Goal: Information Seeking & Learning: Learn about a topic

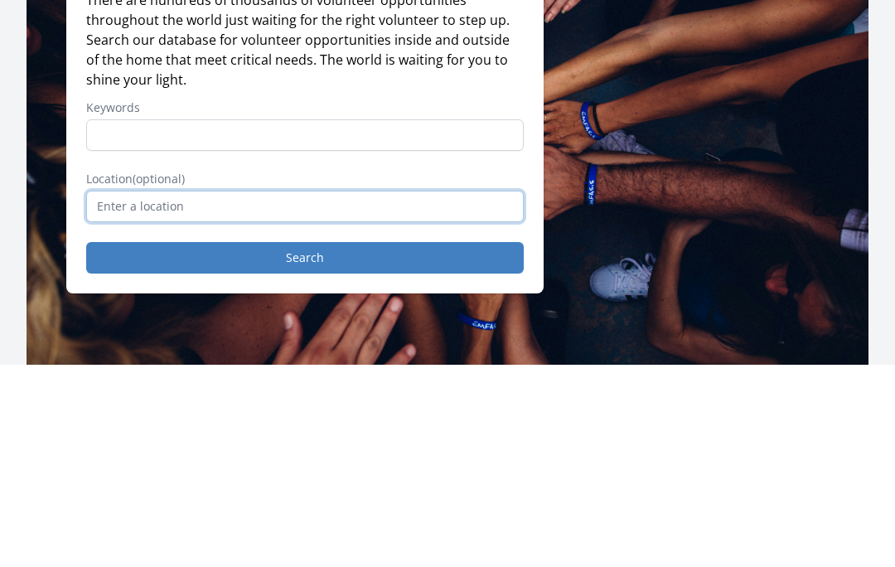
click at [433, 393] on input "text" at bounding box center [304, 408] width 437 height 31
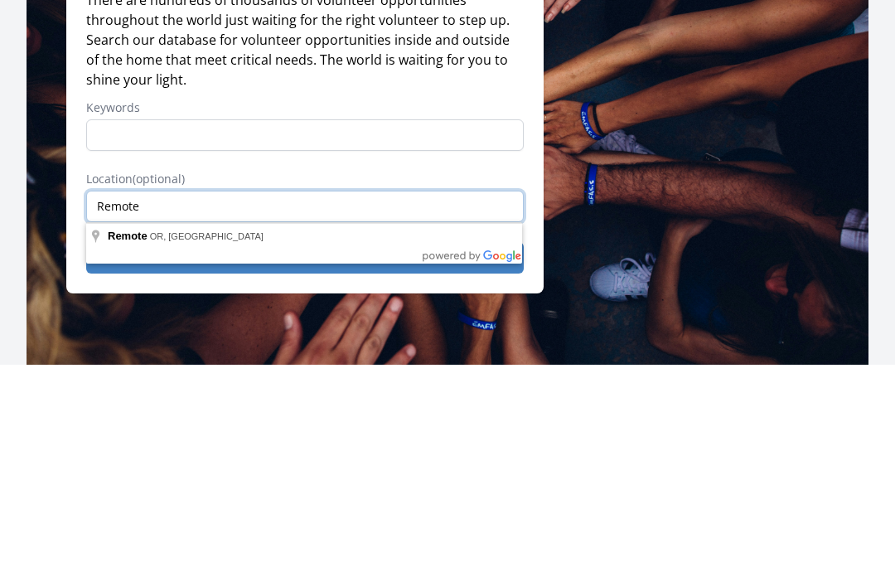
type input "Remote"
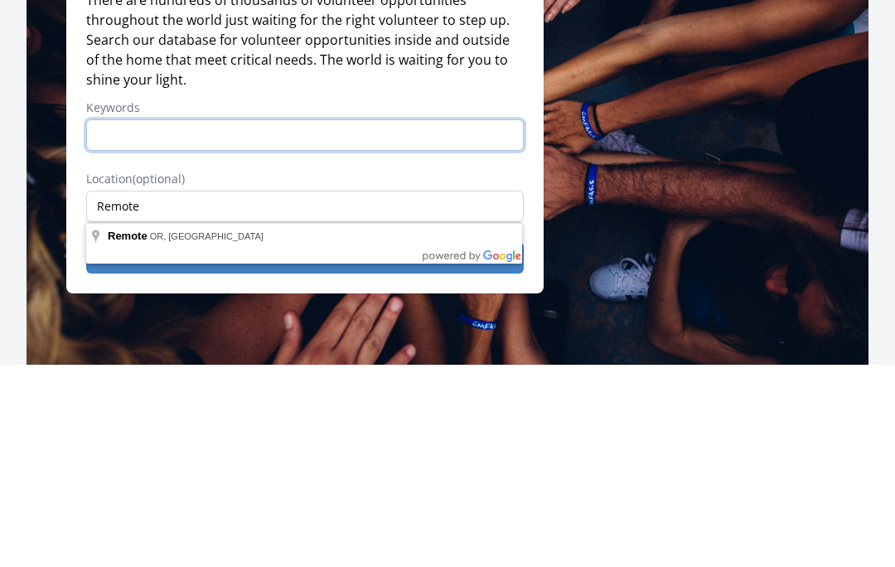
click at [390, 321] on input "Keywords" at bounding box center [304, 336] width 437 height 31
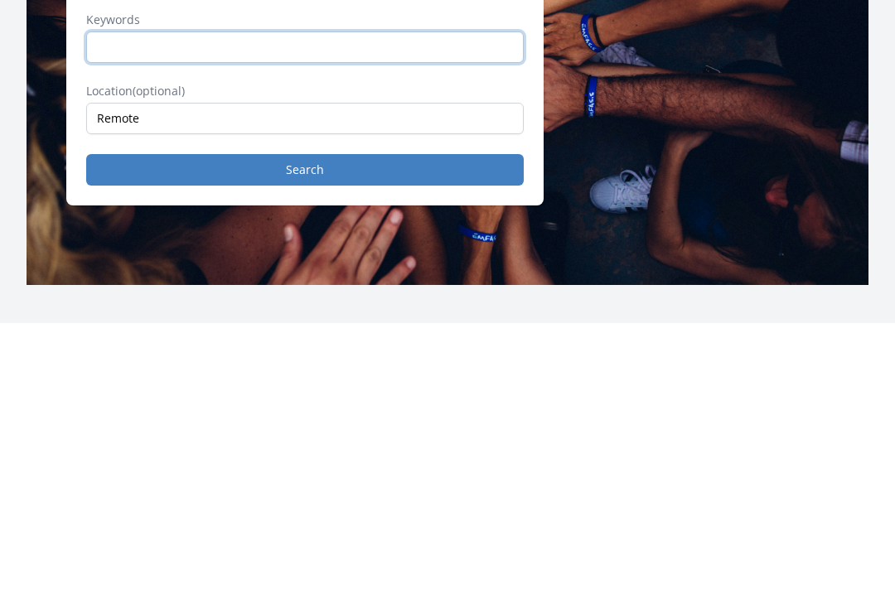
scroll to position [2, 0]
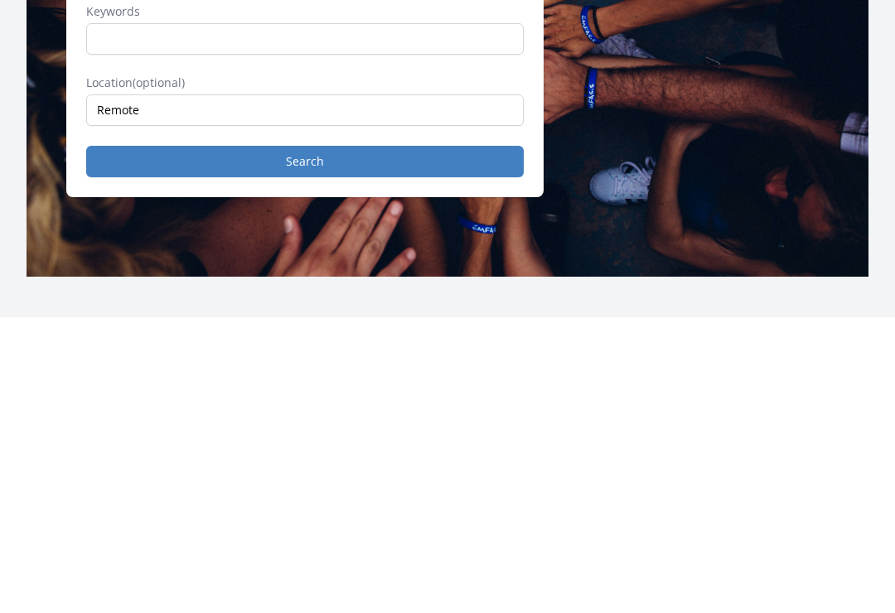
click at [430, 442] on button "Search" at bounding box center [304, 457] width 437 height 31
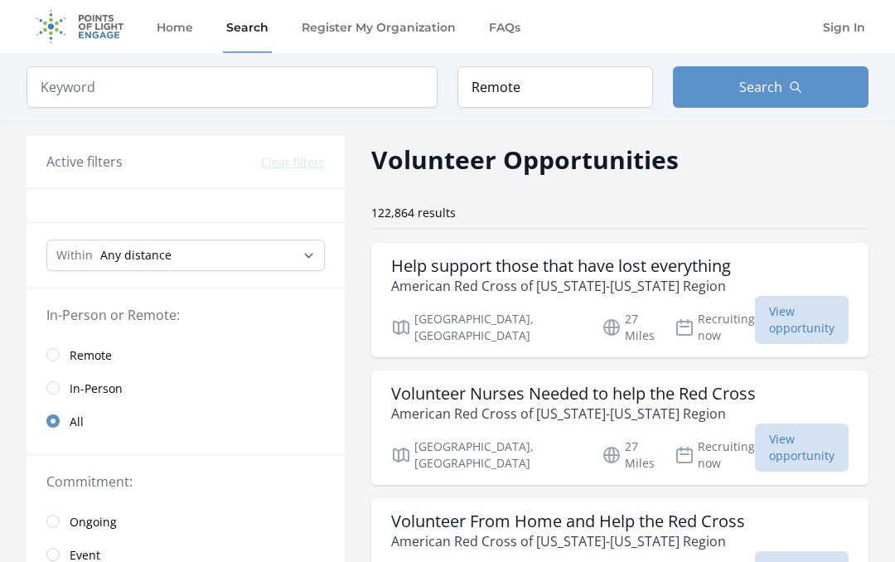
click at [55, 358] on input "radio" at bounding box center [52, 354] width 13 height 13
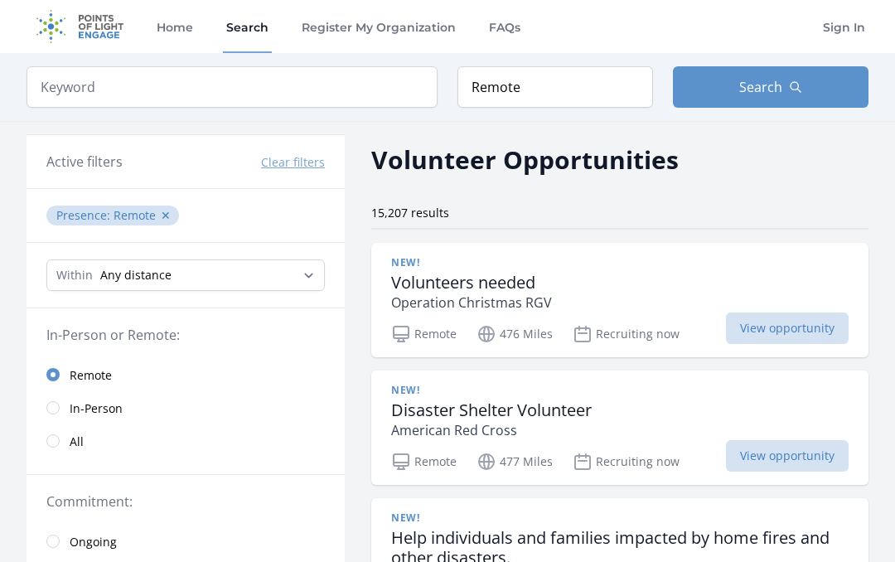
click at [76, 376] on span "Remote" at bounding box center [91, 375] width 42 height 17
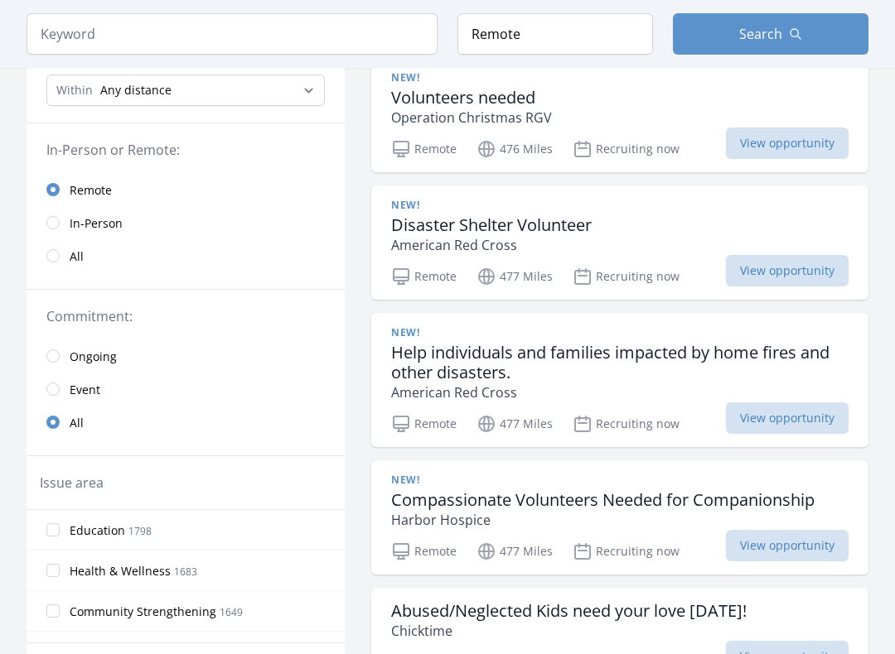
scroll to position [184, 0]
click at [55, 359] on input "radio" at bounding box center [52, 356] width 13 height 13
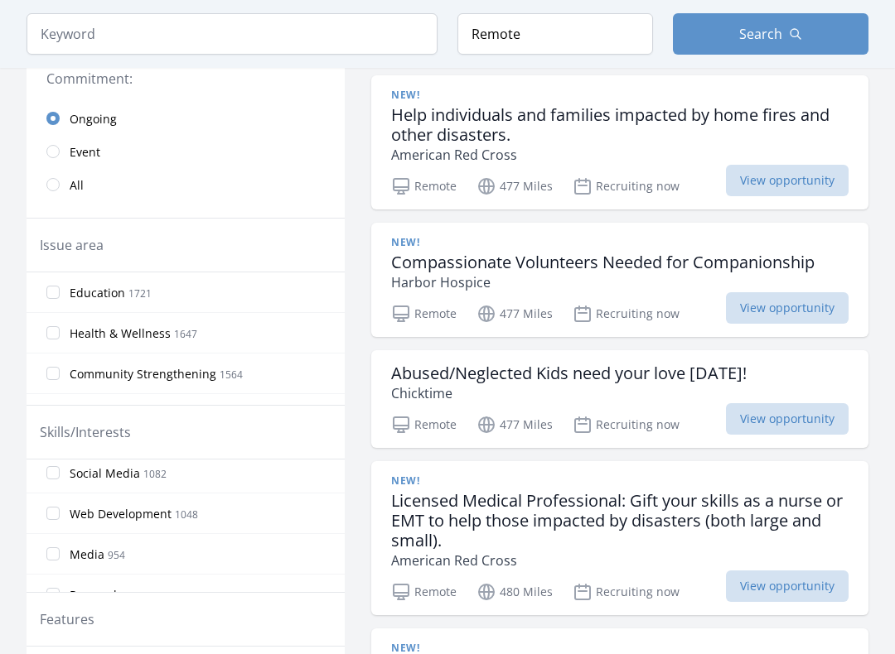
scroll to position [240, 0]
click at [57, 519] on input "Research 910" at bounding box center [52, 523] width 13 height 13
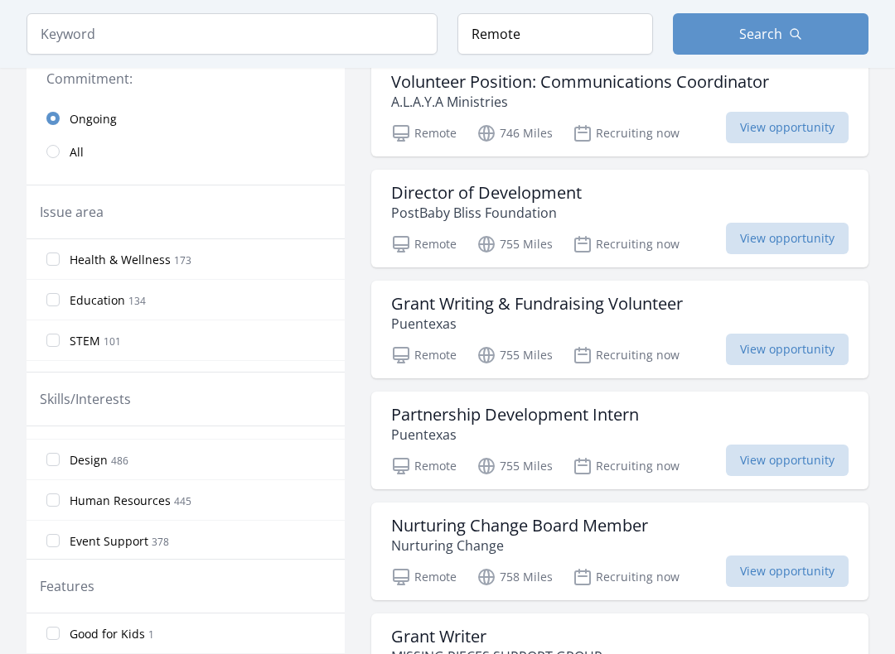
scroll to position [435, 0]
click at [57, 495] on input "Human Resources 445" at bounding box center [52, 498] width 13 height 13
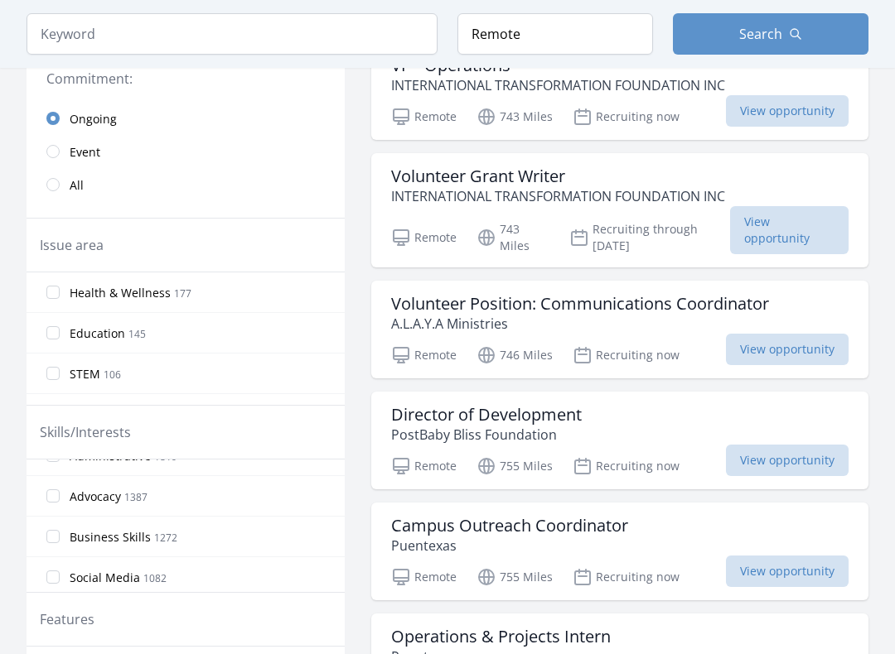
scroll to position [149, 0]
click at [51, 496] on input "Advocacy 1387" at bounding box center [52, 492] width 13 height 13
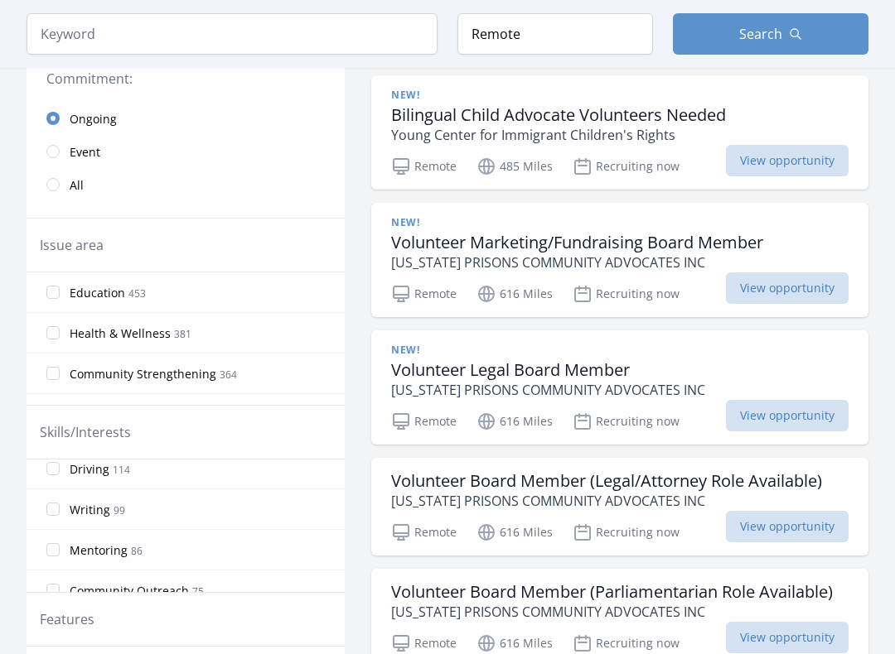
scroll to position [1008, 0]
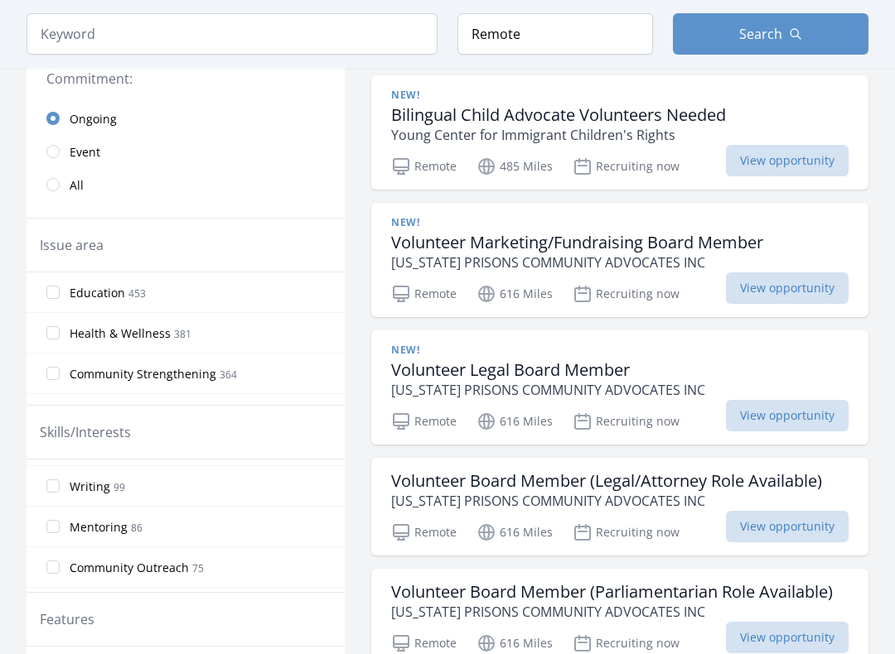
click at [63, 524] on label "Mentoring 86" at bounding box center [186, 526] width 318 height 33
click at [60, 524] on input "Mentoring 86" at bounding box center [52, 526] width 13 height 13
click at [59, 475] on input "Advocacy 1387" at bounding box center [52, 479] width 13 height 13
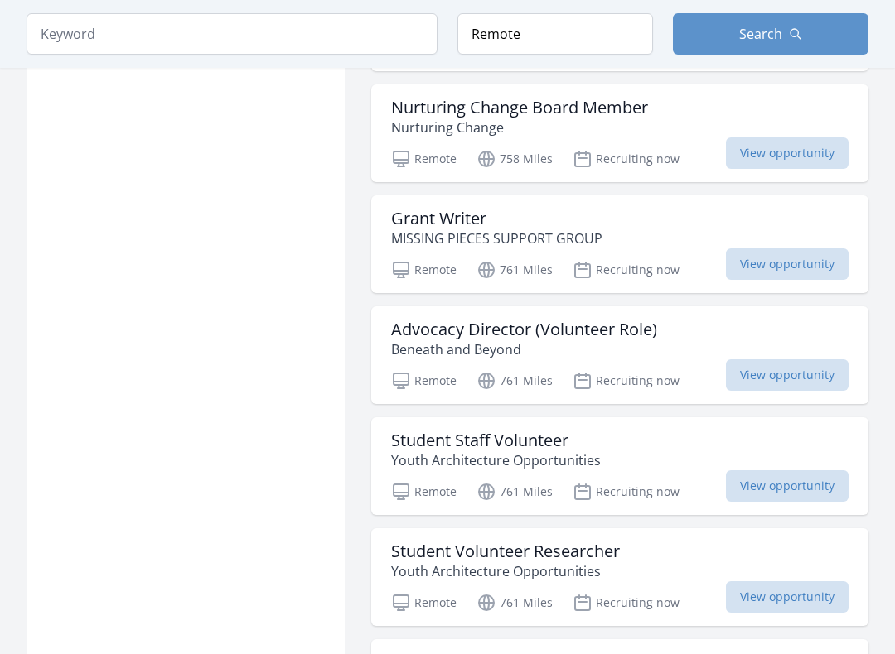
scroll to position [1285, 0]
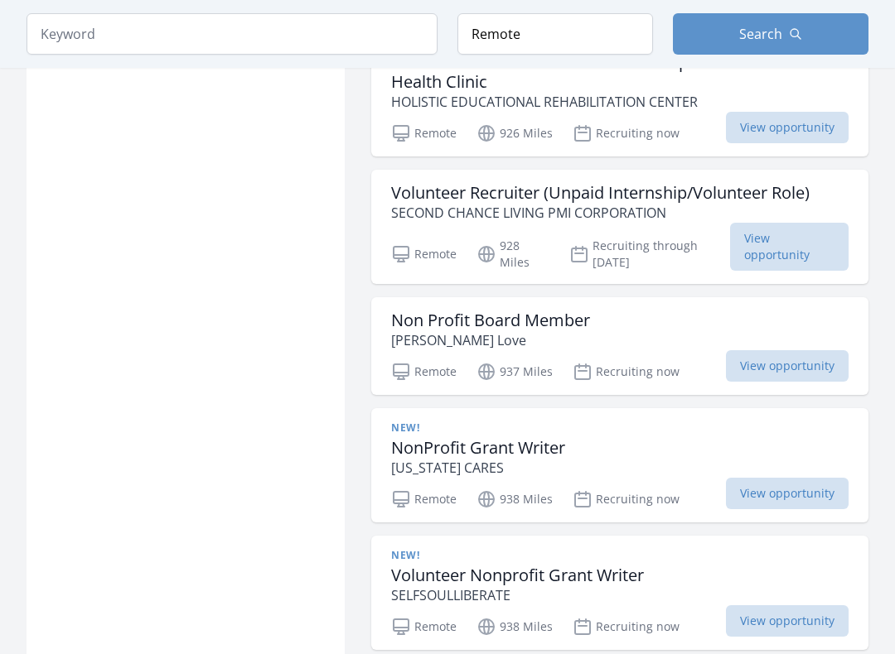
scroll to position [2338, 0]
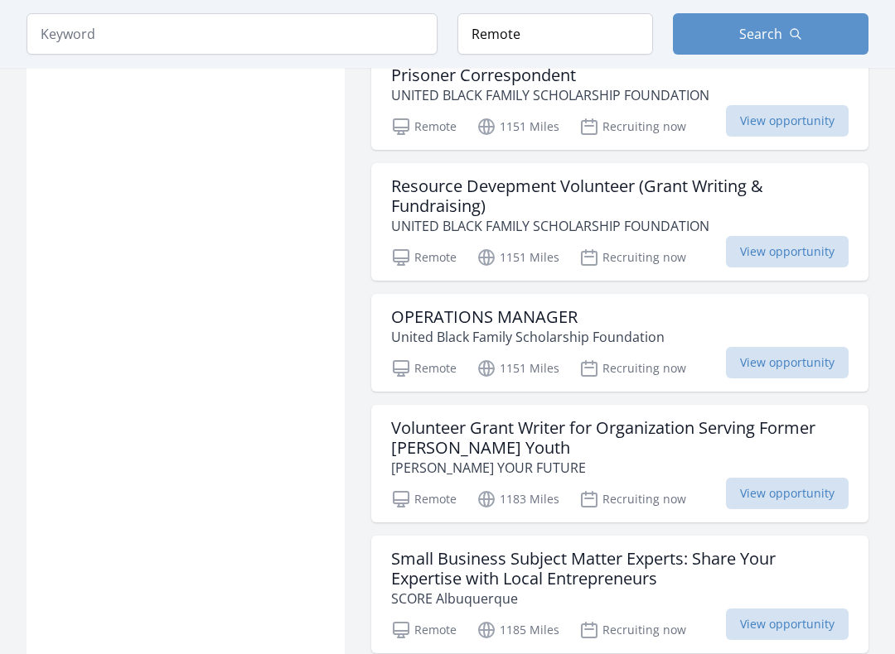
scroll to position [6529, 0]
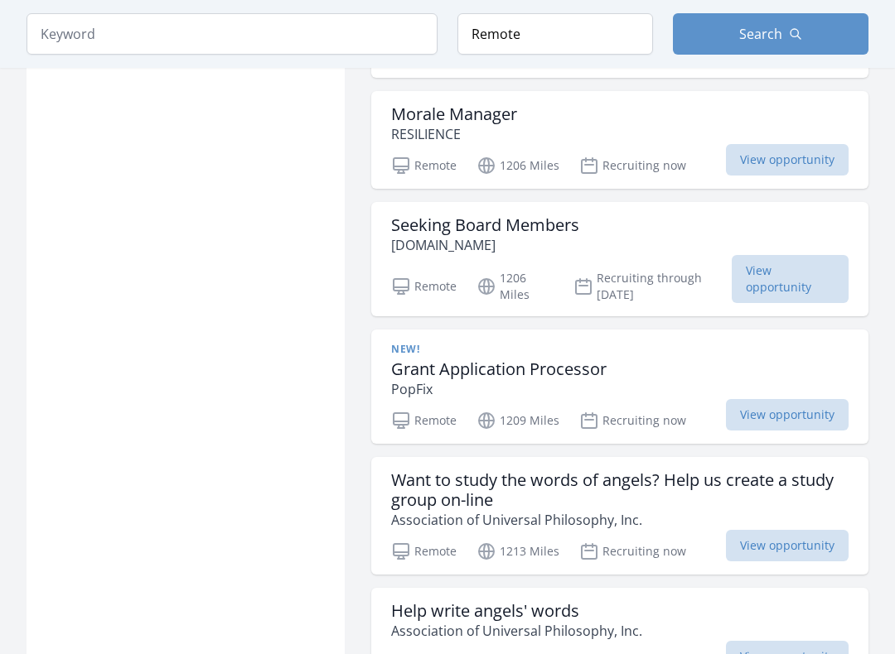
scroll to position [8898, 0]
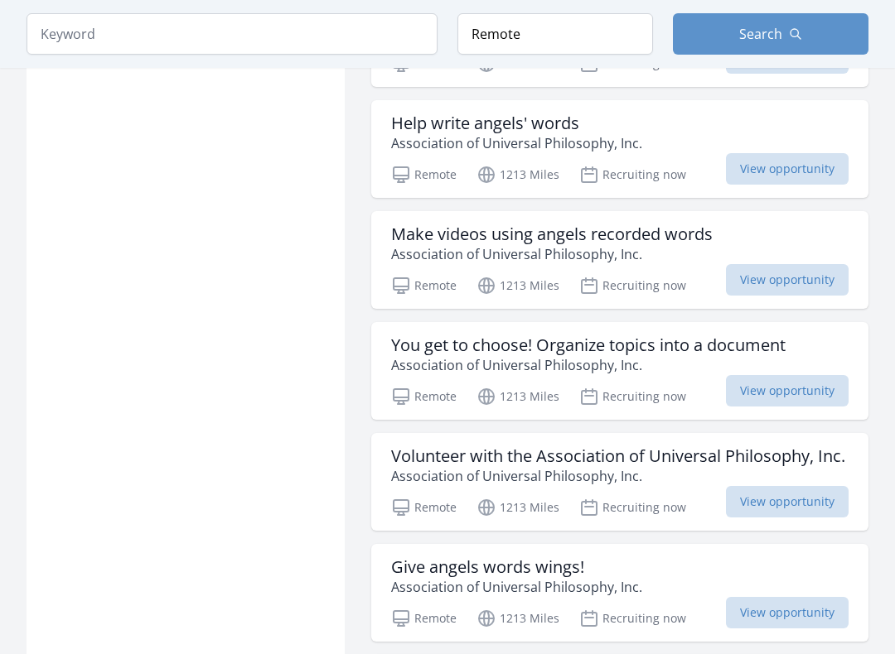
scroll to position [9387, 0]
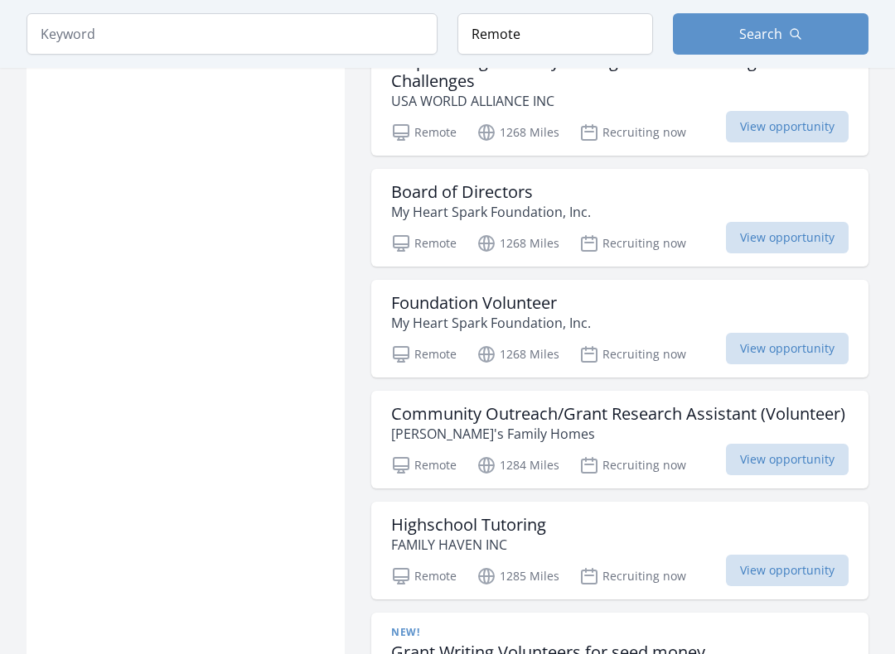
scroll to position [13089, 0]
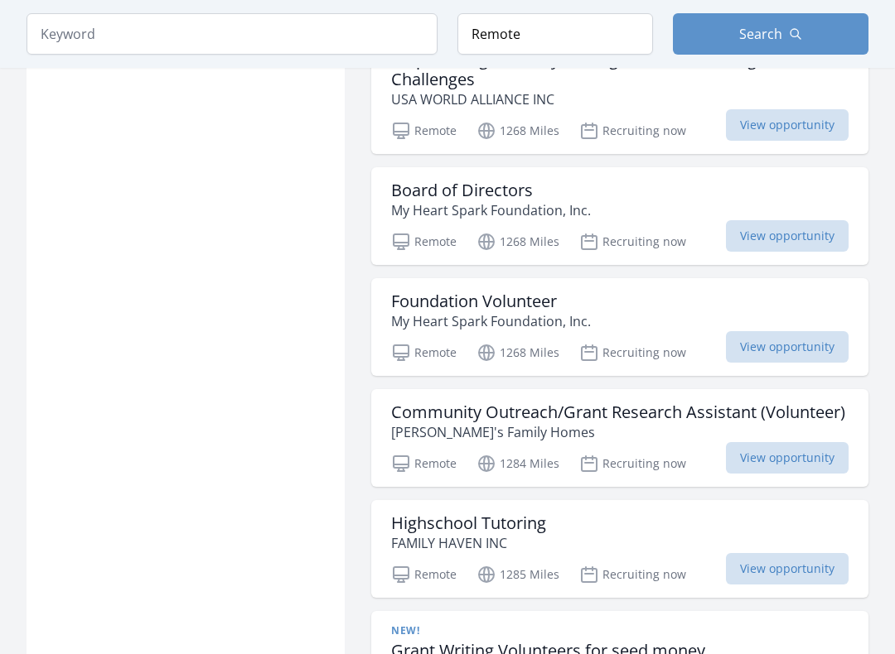
click at [812, 331] on span "View opportunity" at bounding box center [787, 346] width 123 height 31
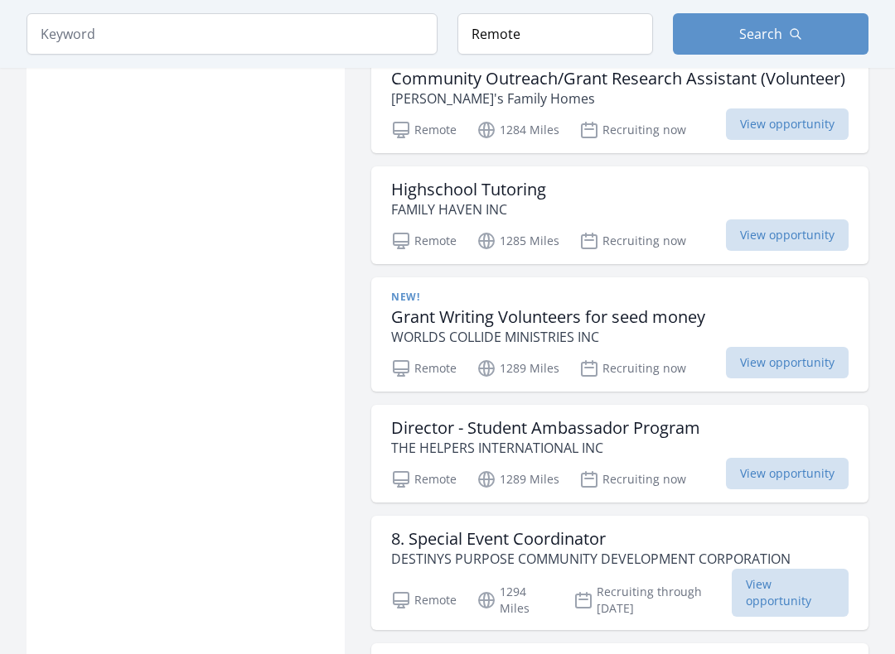
scroll to position [13454, 0]
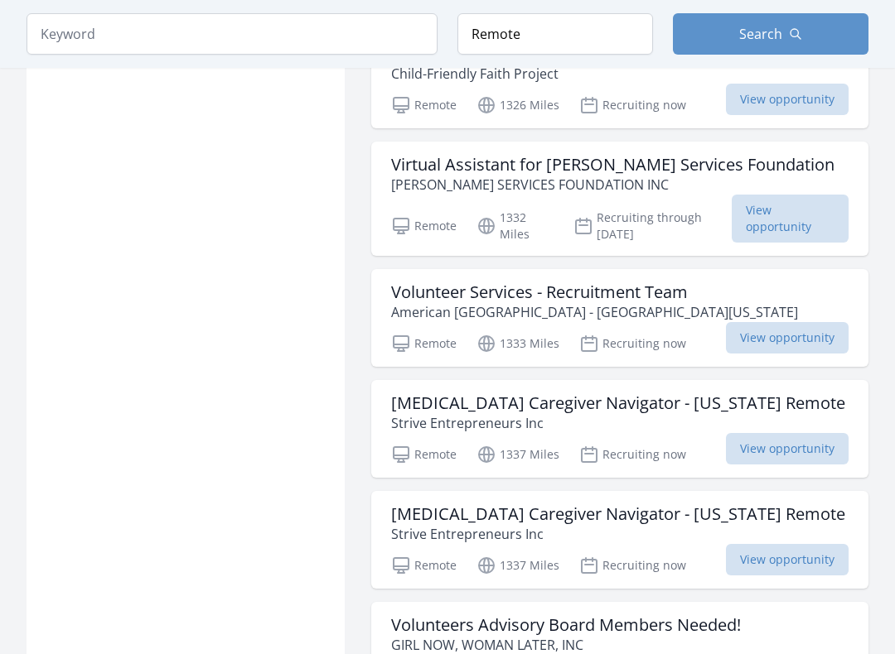
scroll to position [15729, 0]
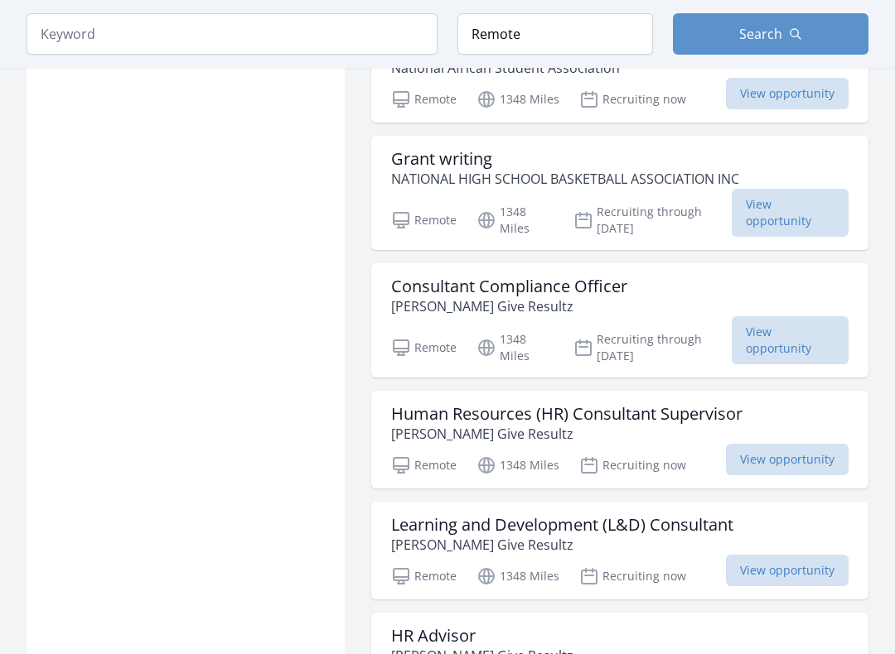
scroll to position [16956, 0]
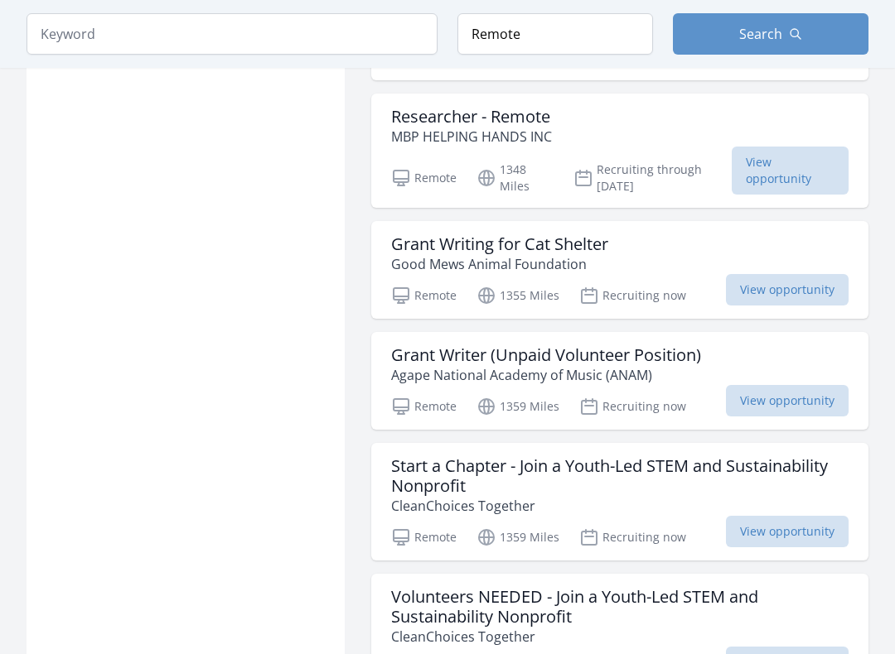
scroll to position [19028, 0]
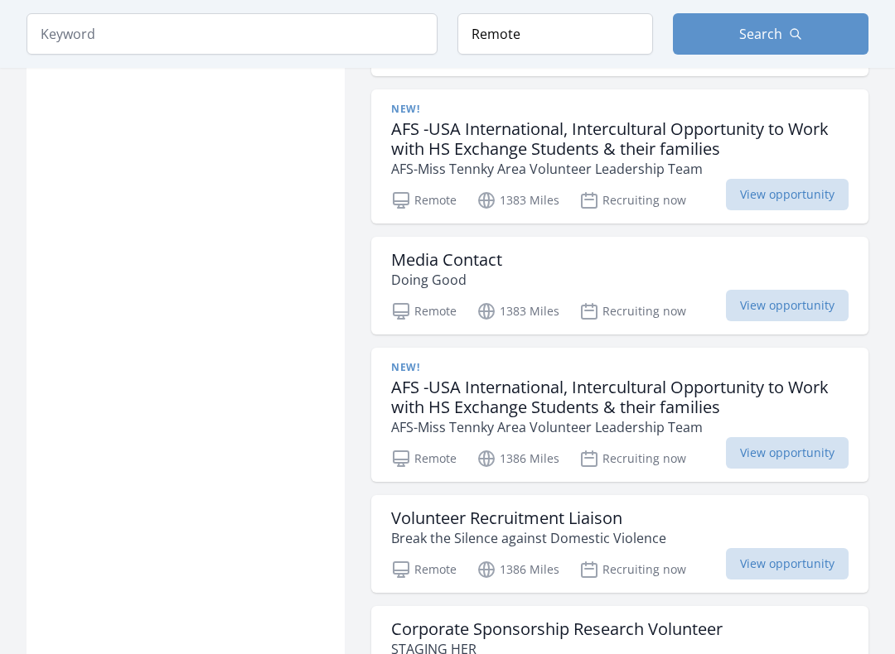
scroll to position [22139, 0]
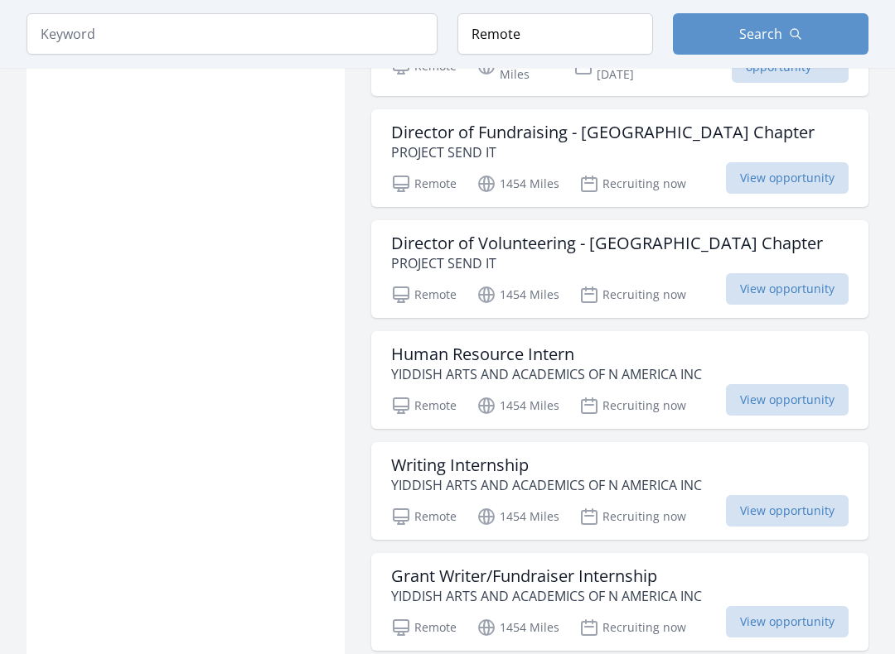
scroll to position [25311, 0]
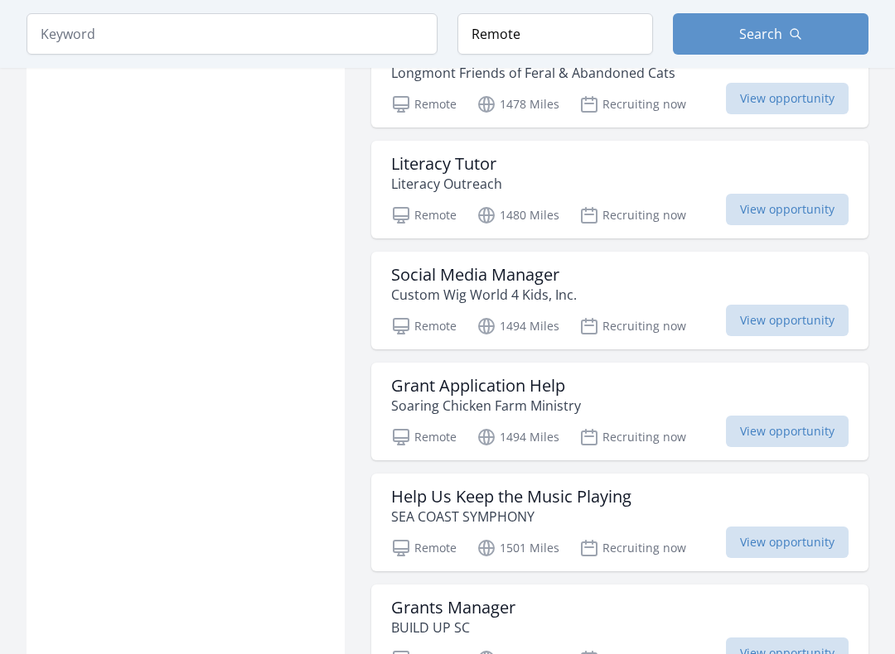
scroll to position [26668, 0]
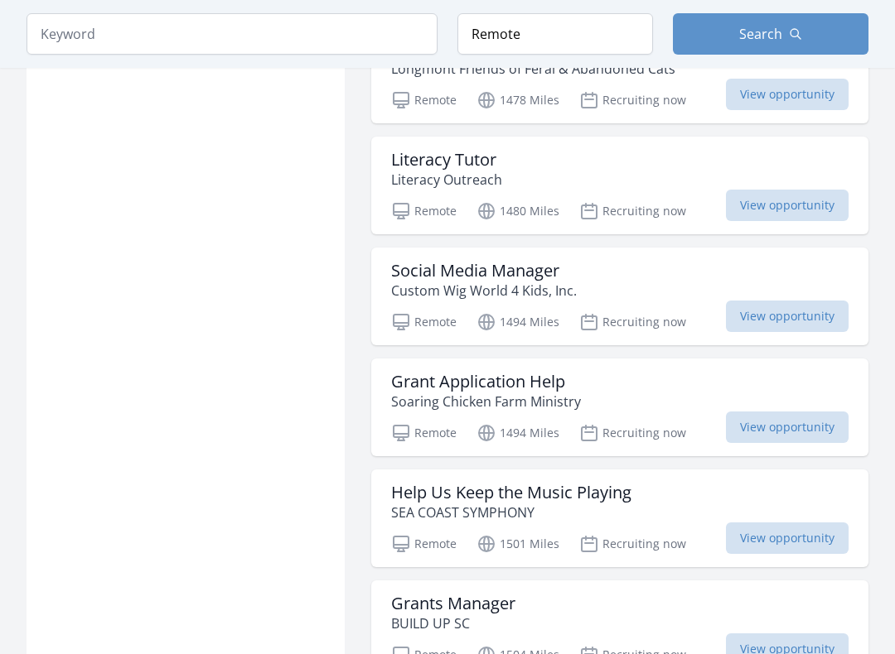
click at [797, 483] on div "Help Us Keep the Music Playing SEA COAST SYMPHONY" at bounding box center [619, 503] width 457 height 40
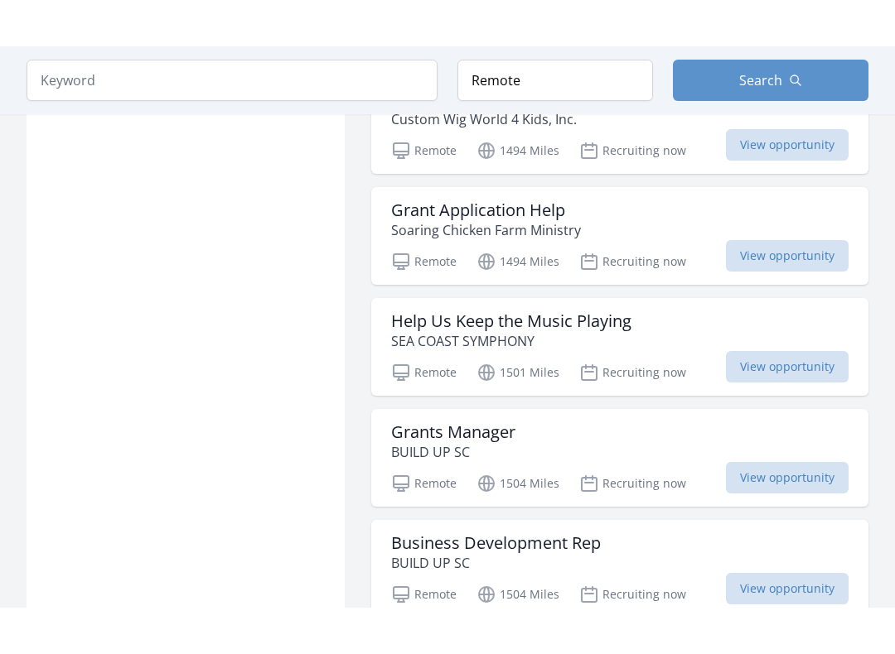
scroll to position [26908, 0]
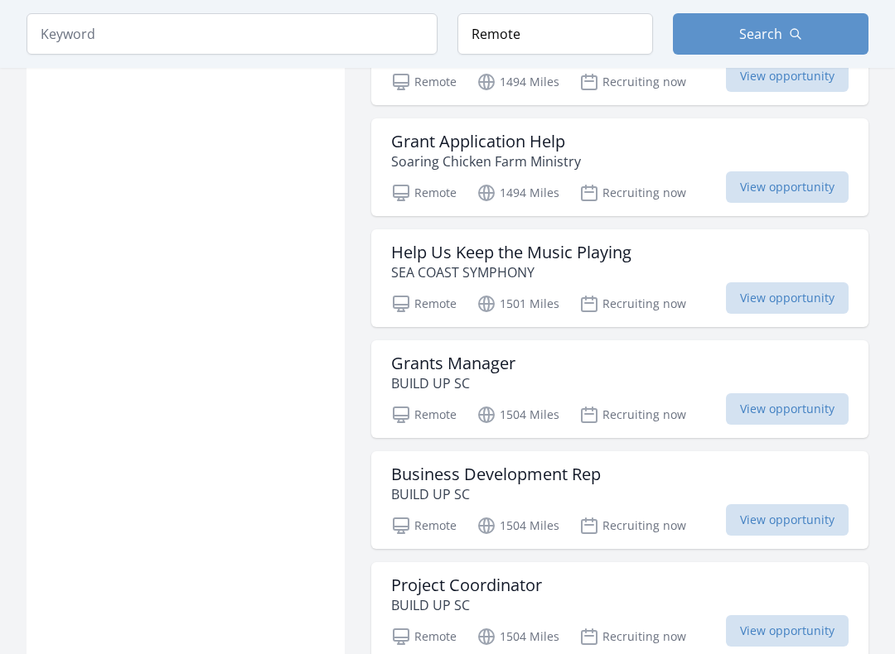
click at [842, 451] on div "Business Development Rep BUILD UP SC Remote 1504 Miles Recruiting now View oppo…" at bounding box center [619, 500] width 497 height 98
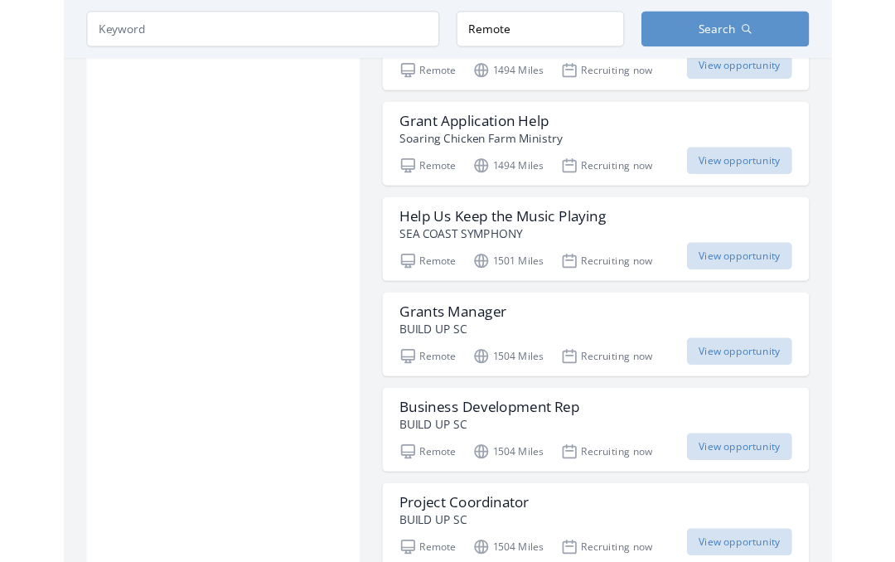
scroll to position [26955, 0]
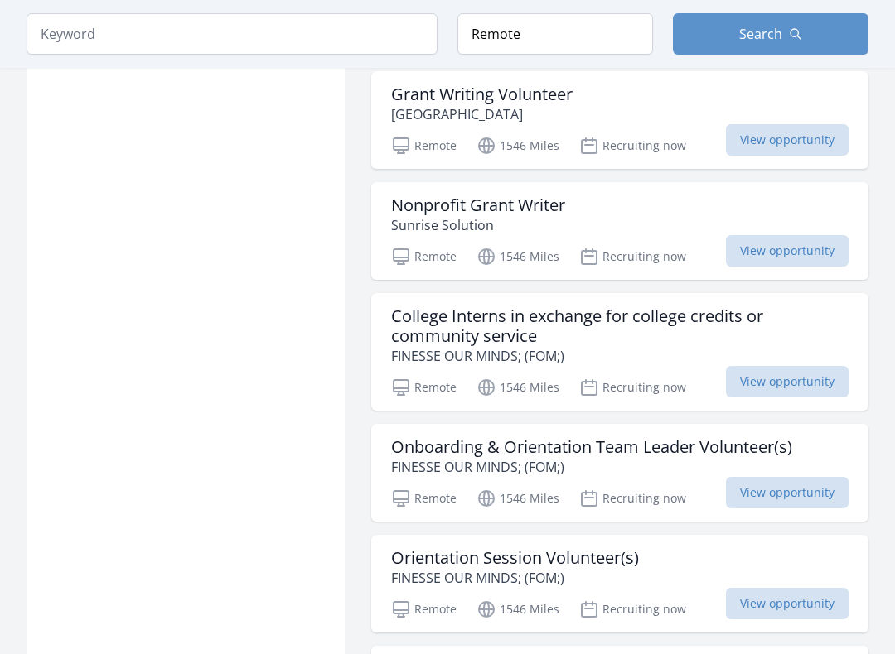
scroll to position [32344, 0]
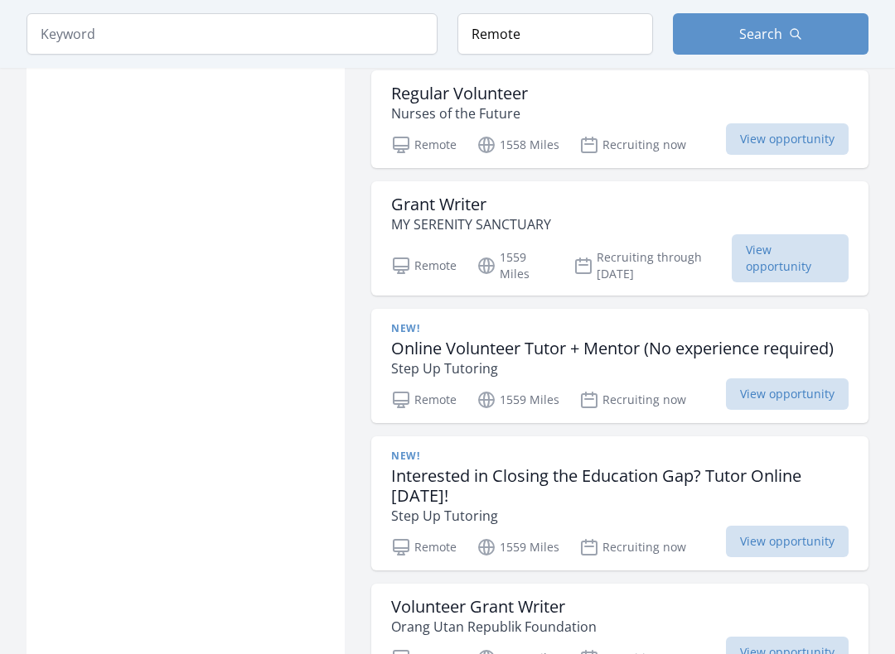
scroll to position [36384, 0]
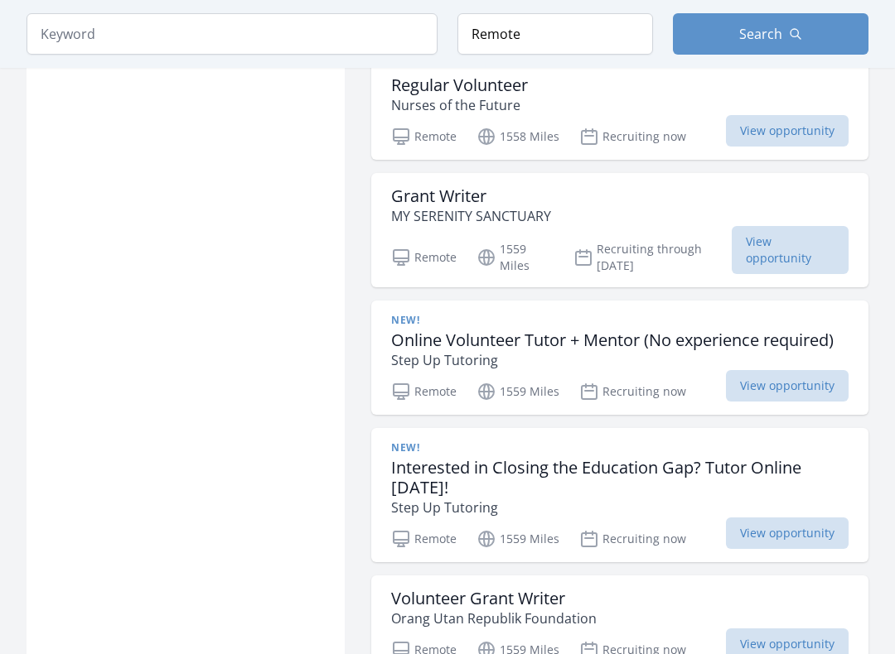
click at [791, 371] on span "View opportunity" at bounding box center [787, 386] width 123 height 31
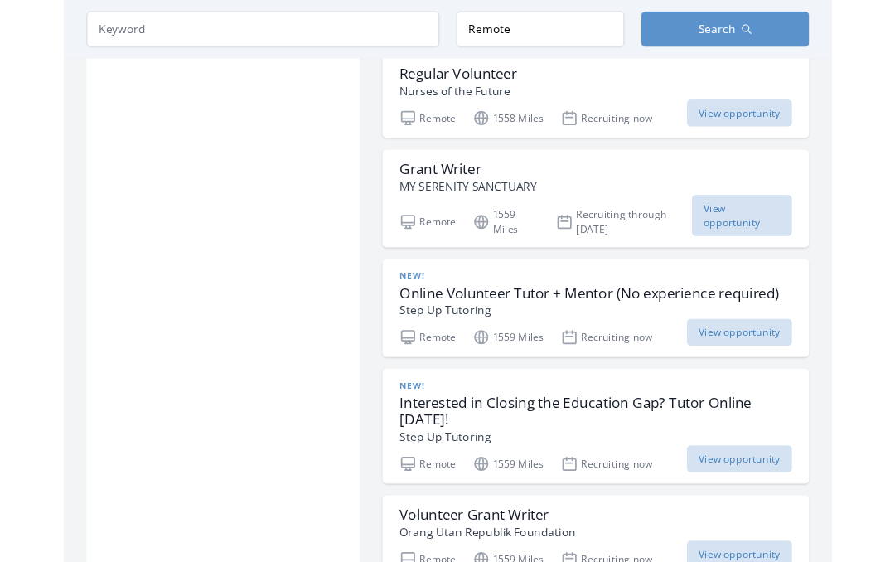
scroll to position [36431, 0]
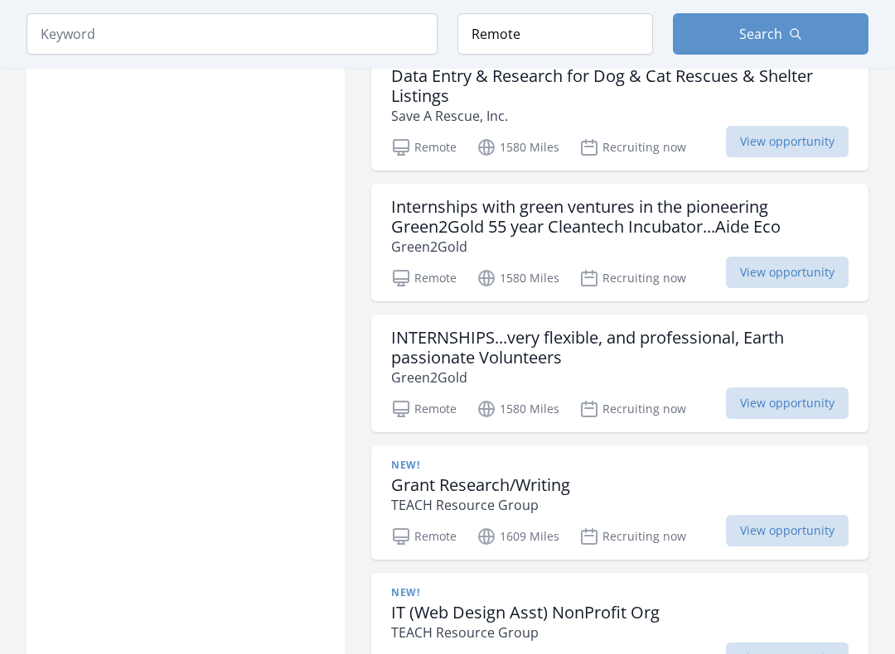
scroll to position [39379, 0]
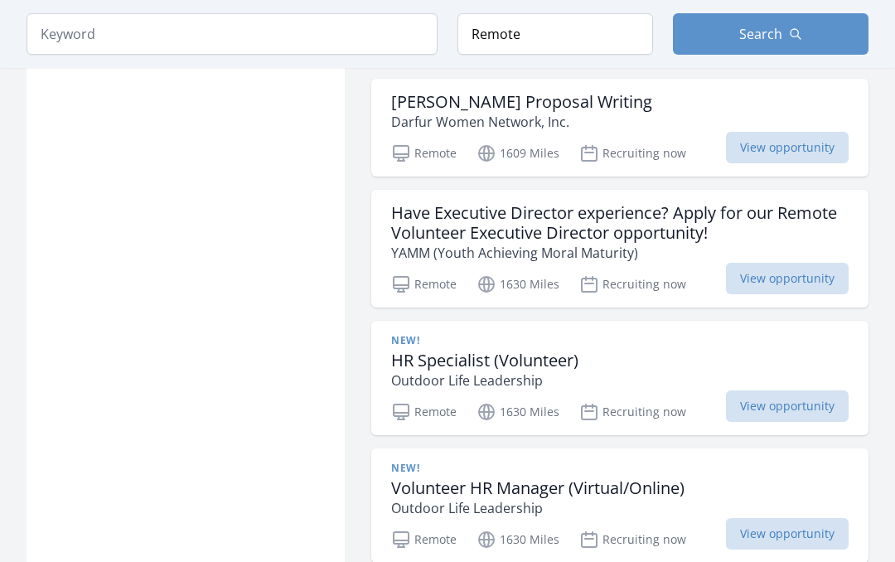
scroll to position [40026, 0]
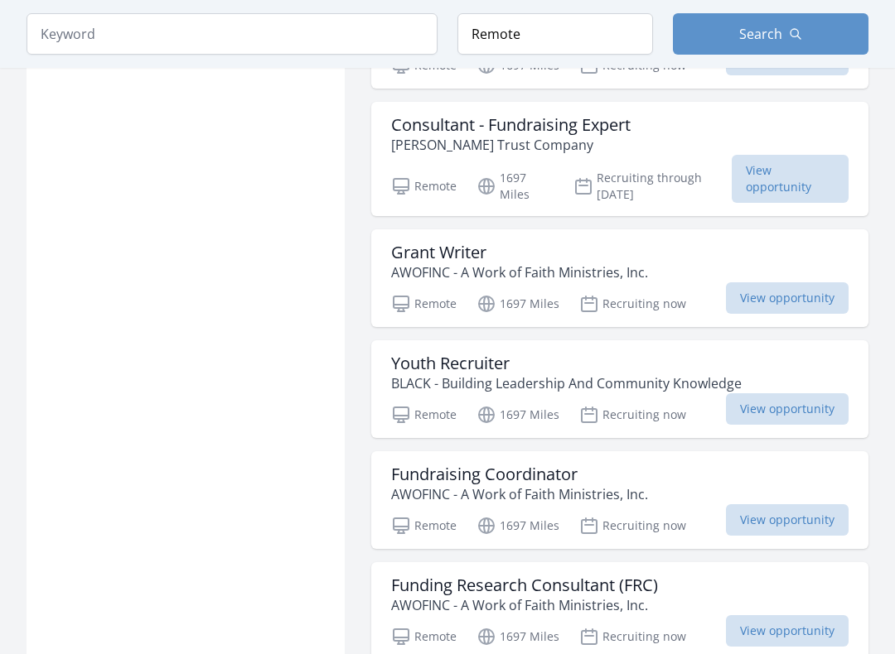
scroll to position [45939, 0]
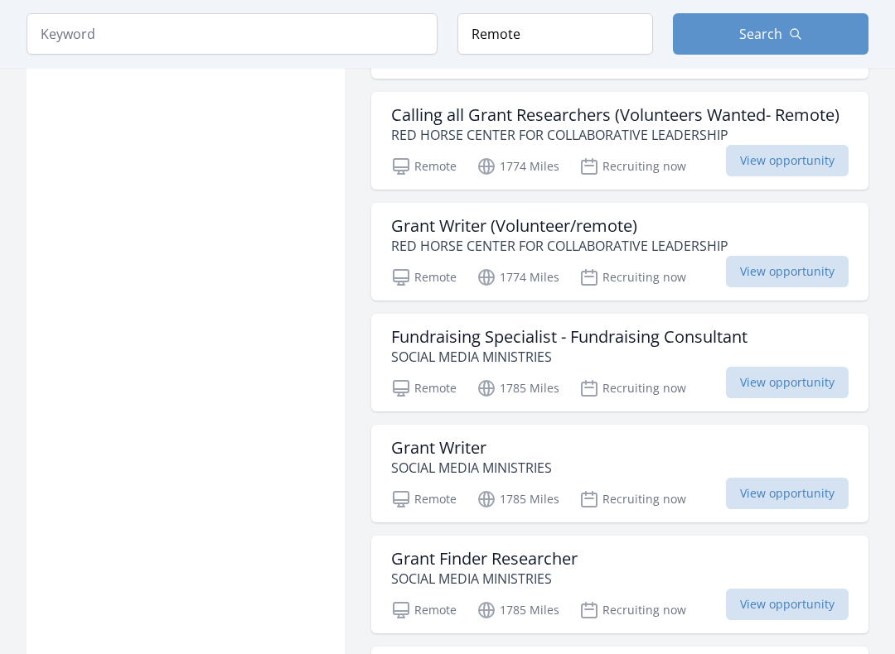
scroll to position [48812, 0]
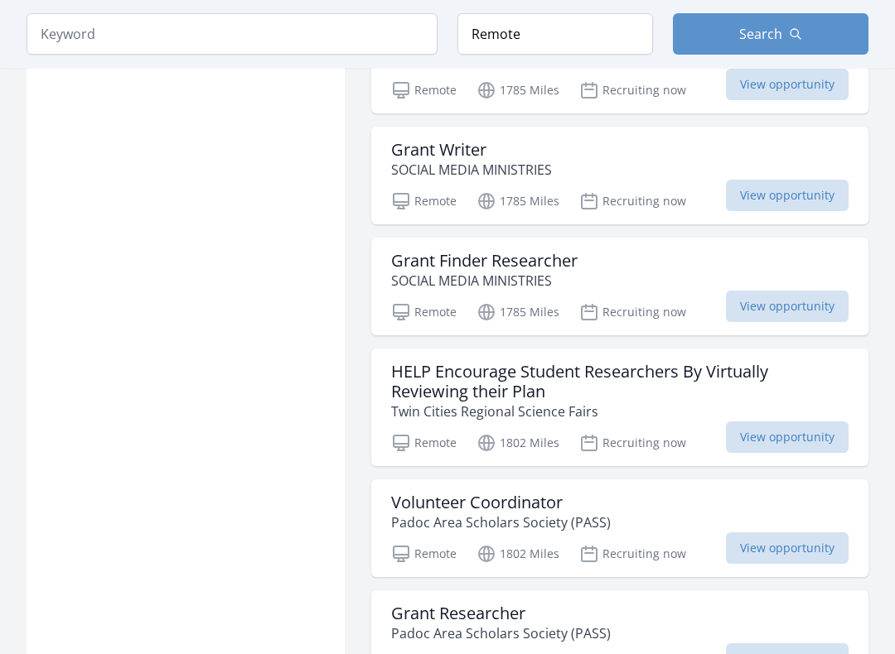
scroll to position [49051, 0]
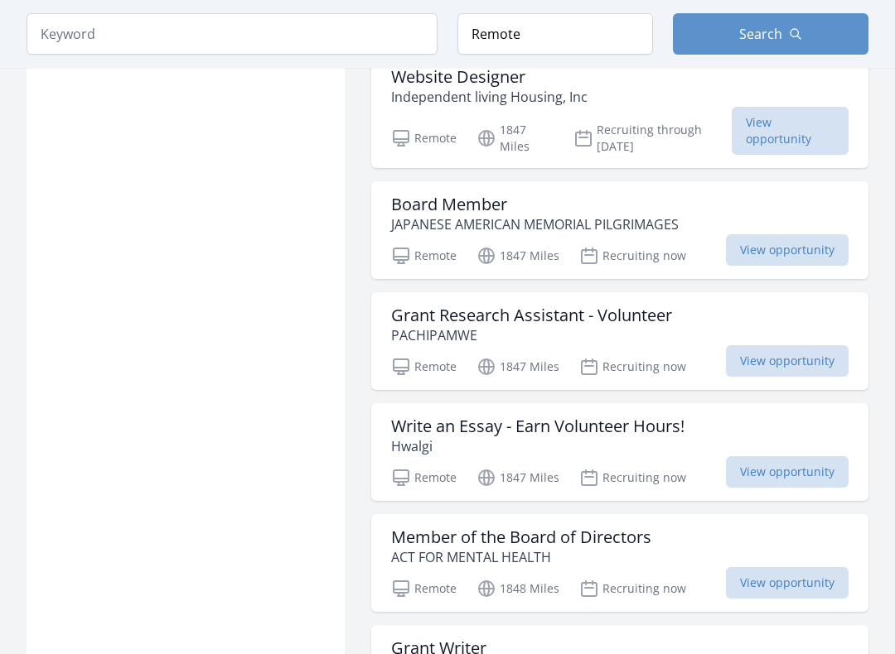
scroll to position [53629, 0]
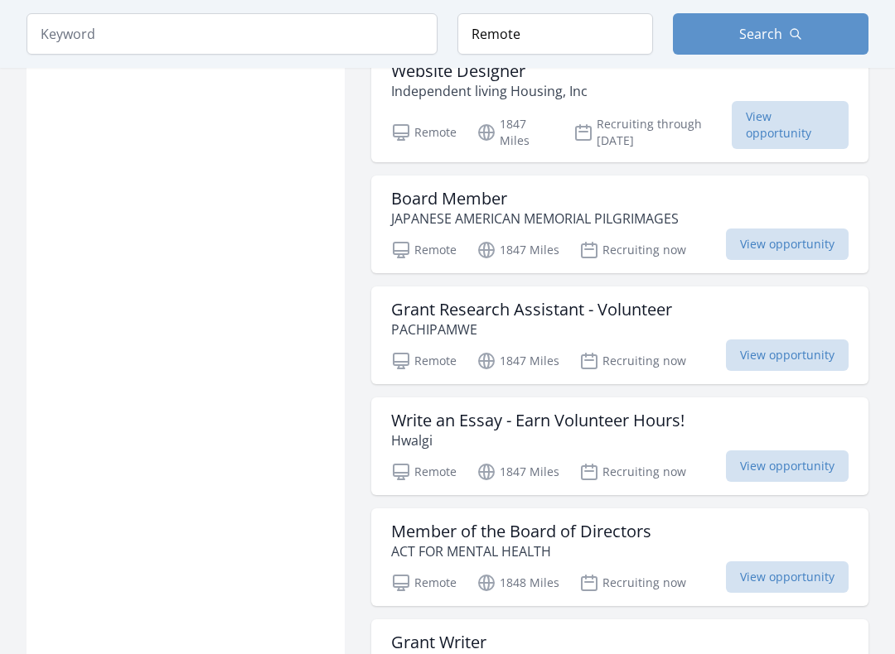
click at [678, 412] on h3 "Write an Essay - Earn Volunteer Hours!" at bounding box center [537, 422] width 293 height 20
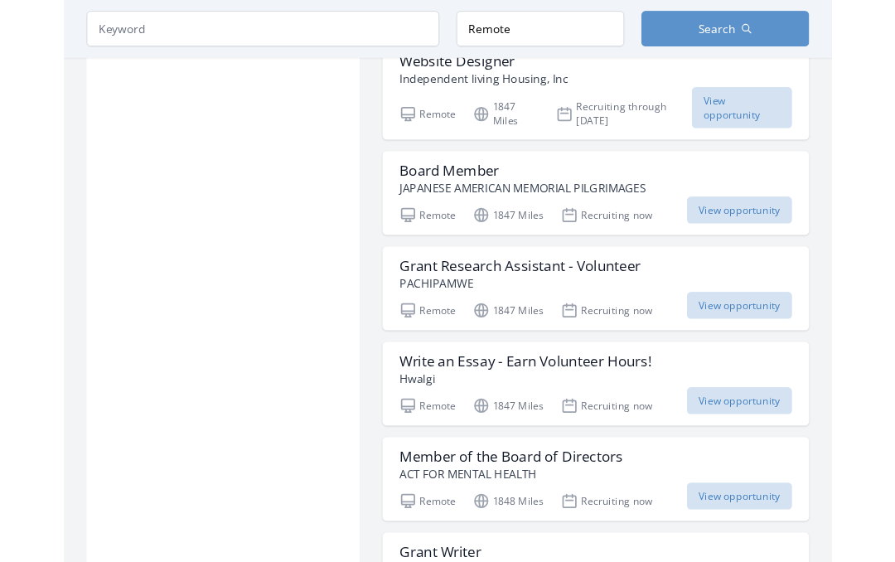
scroll to position [53677, 0]
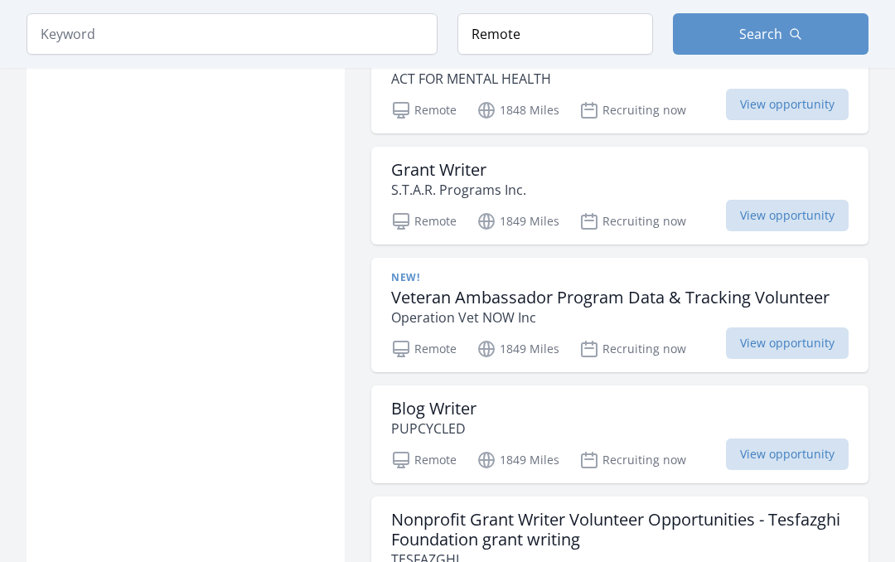
scroll to position [54099, 0]
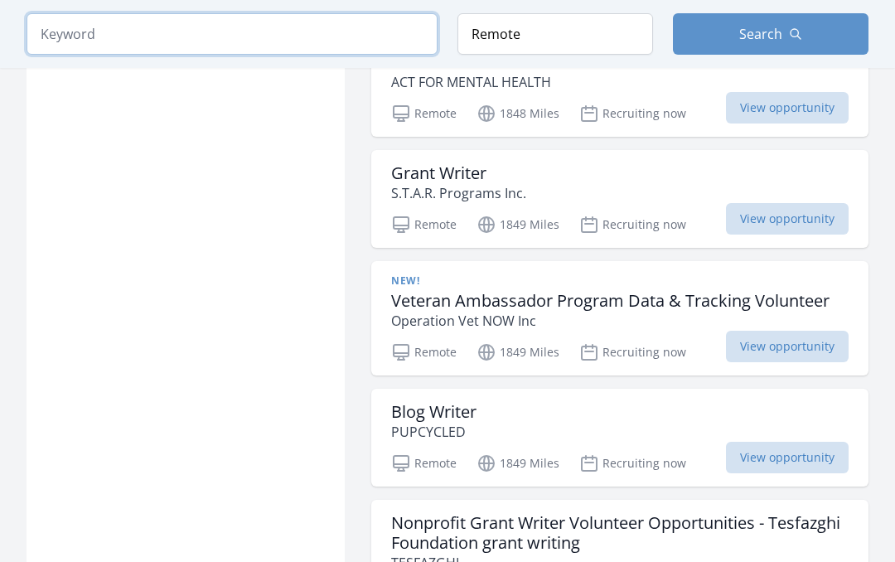
click at [341, 45] on input "search" at bounding box center [232, 33] width 411 height 41
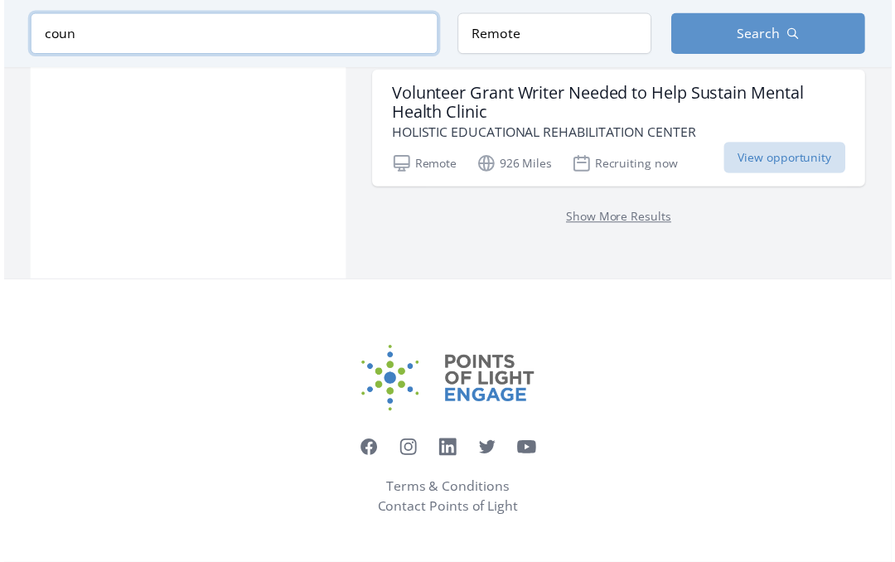
scroll to position [2298, 0]
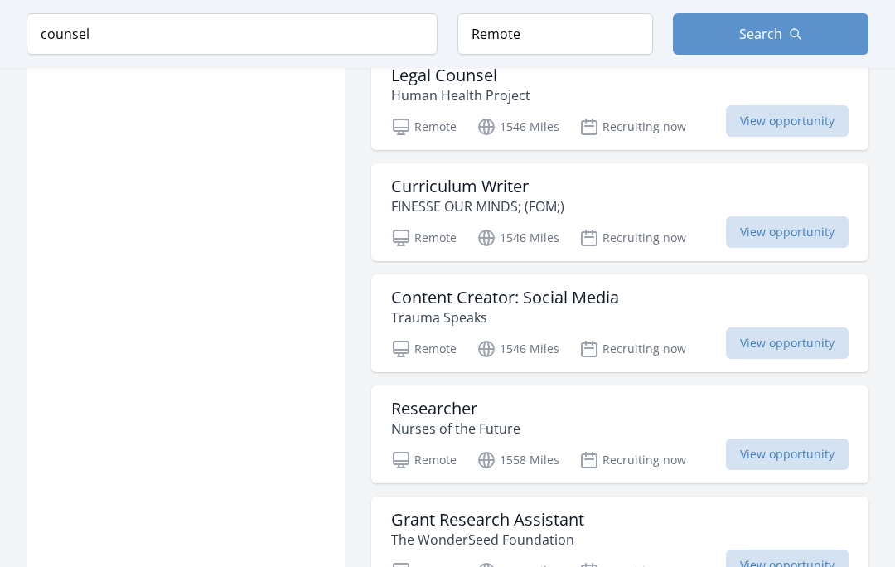
click at [805, 40] on button "Search" at bounding box center [770, 33] width 195 height 41
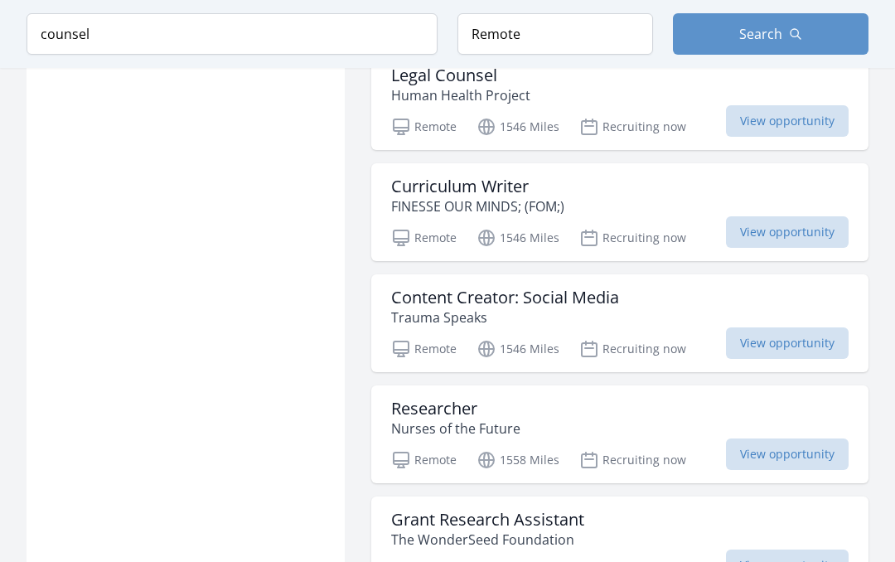
click at [791, 37] on icon "button" at bounding box center [795, 33] width 13 height 13
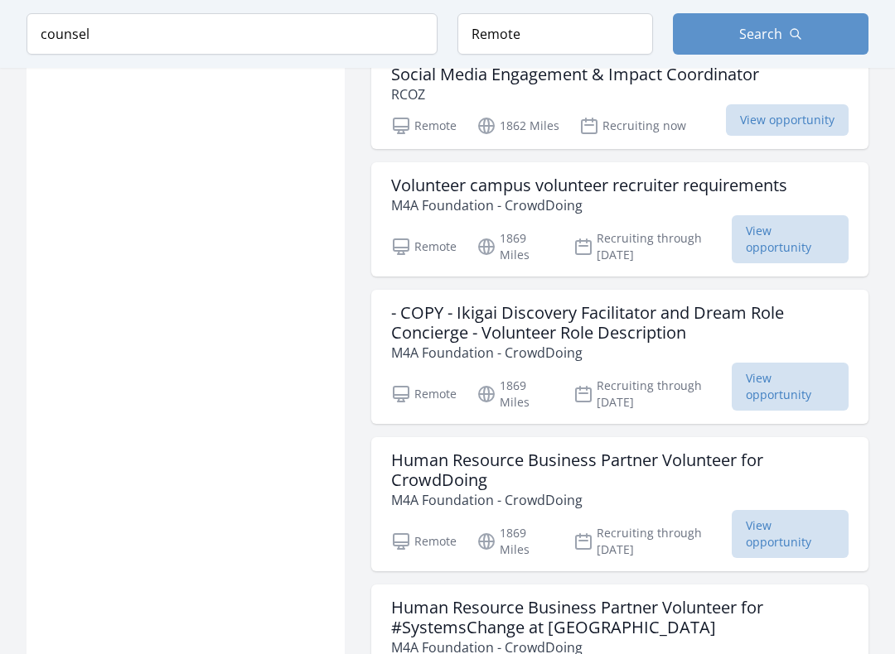
scroll to position [3494, 0]
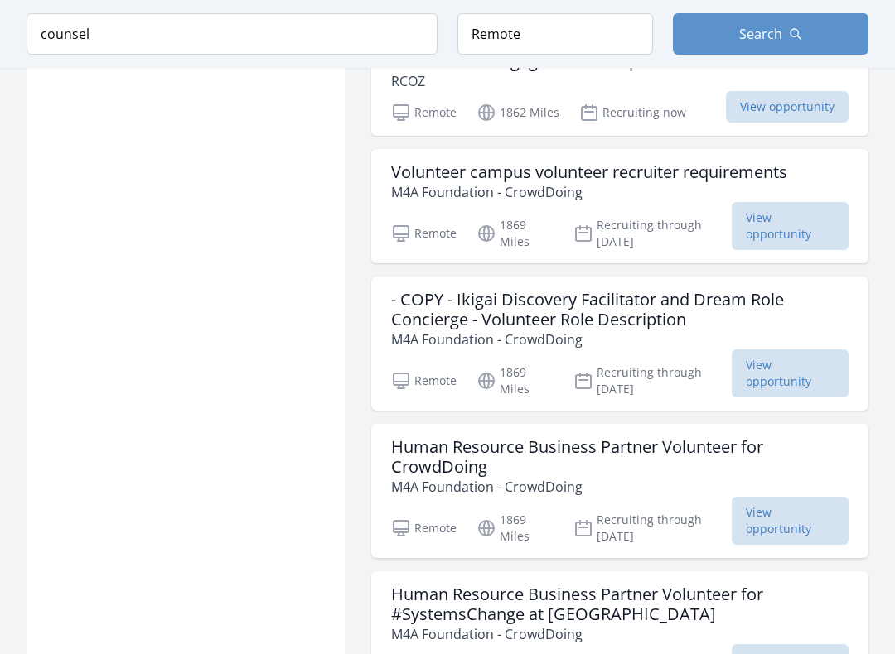
click at [804, 377] on span "View opportunity" at bounding box center [789, 374] width 117 height 48
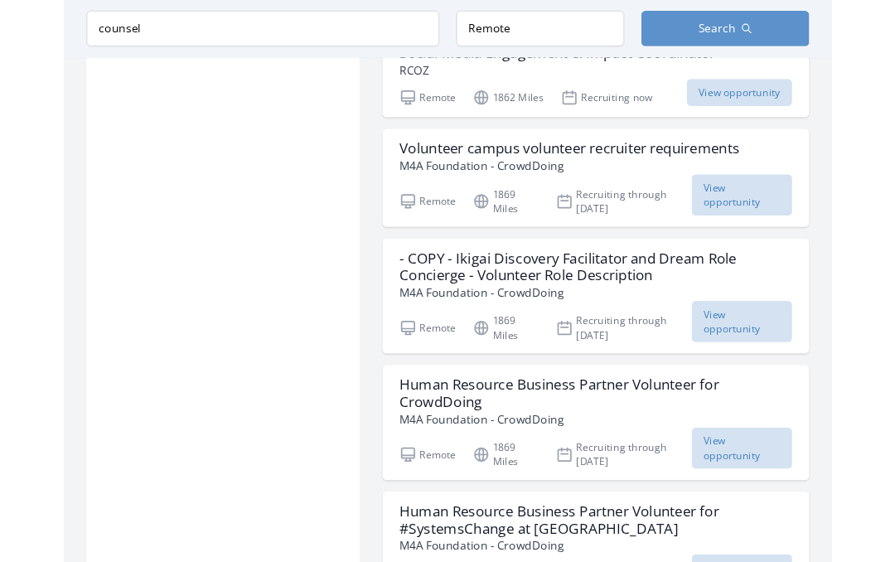
scroll to position [3541, 0]
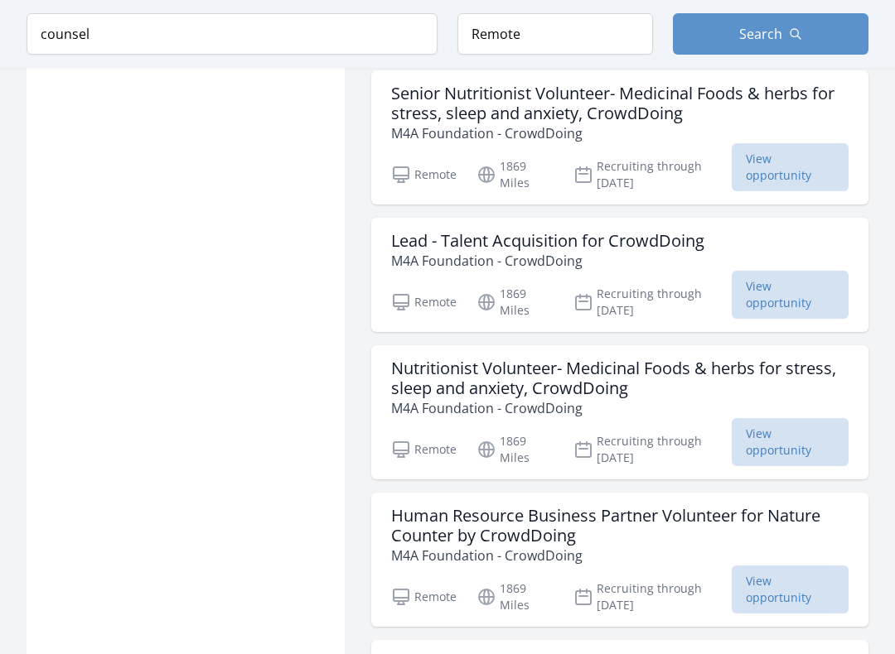
scroll to position [4734, 0]
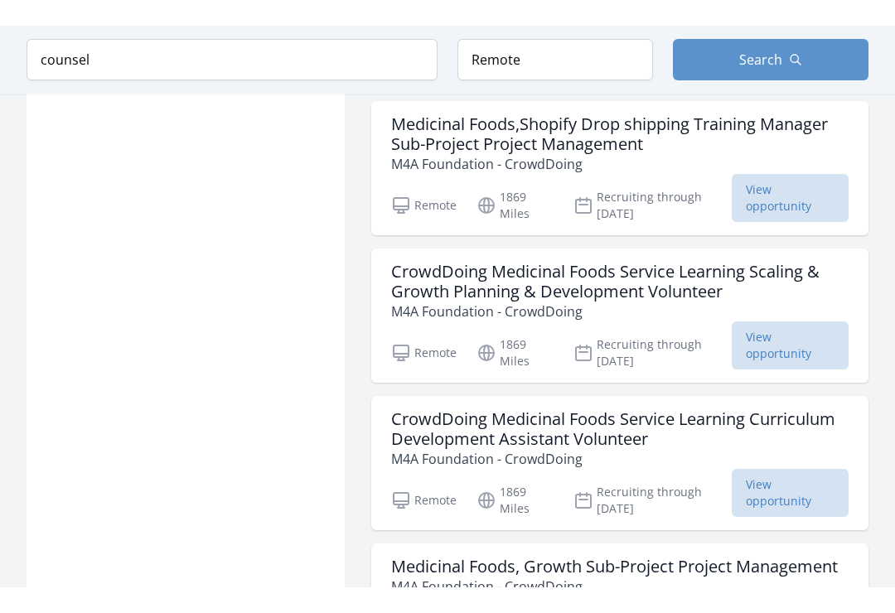
scroll to position [13484, 0]
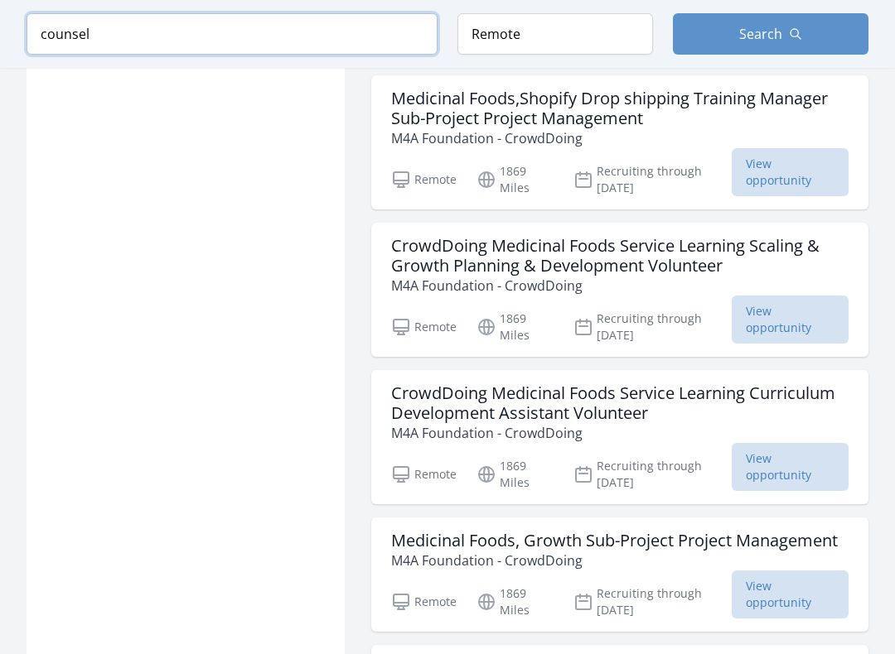
click at [164, 41] on input "counsel" at bounding box center [232, 33] width 411 height 41
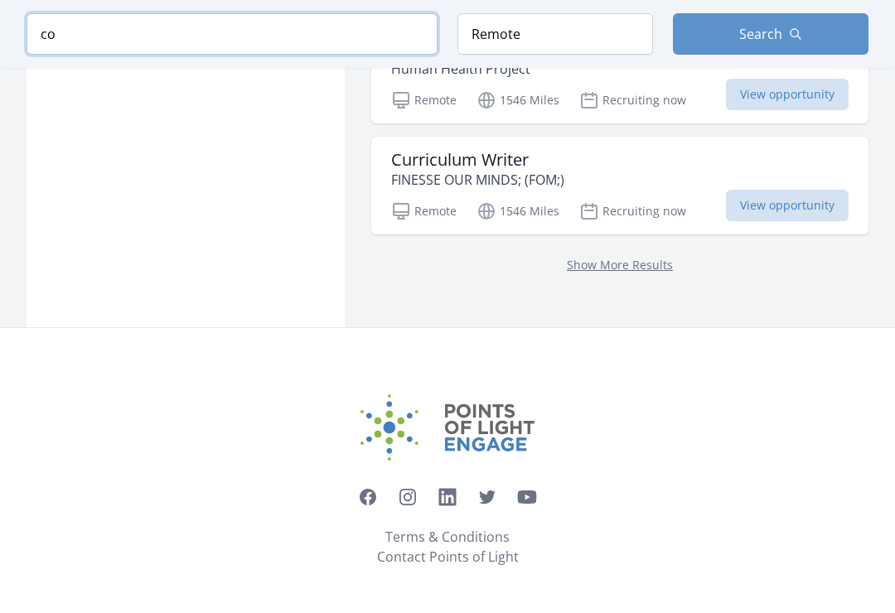
scroll to position [2324, 0]
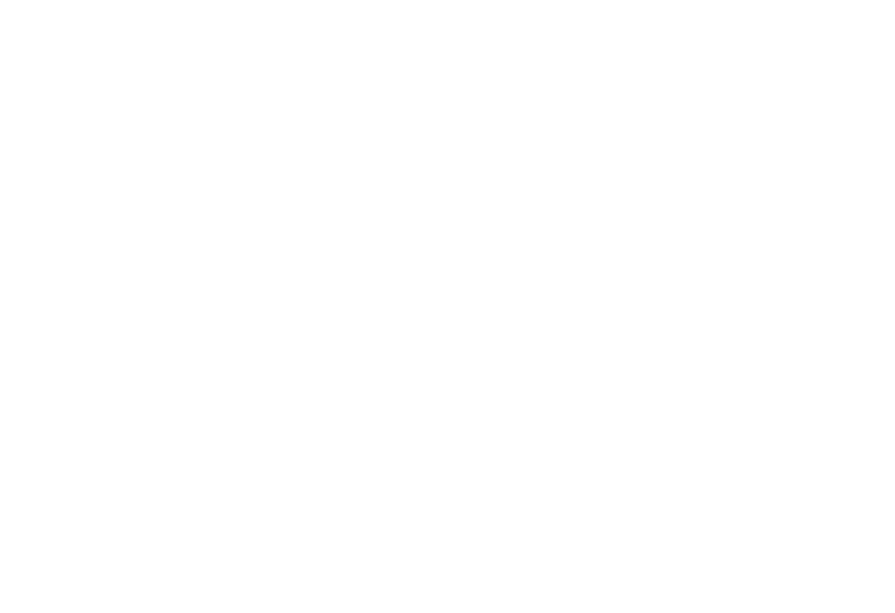
type input "c"
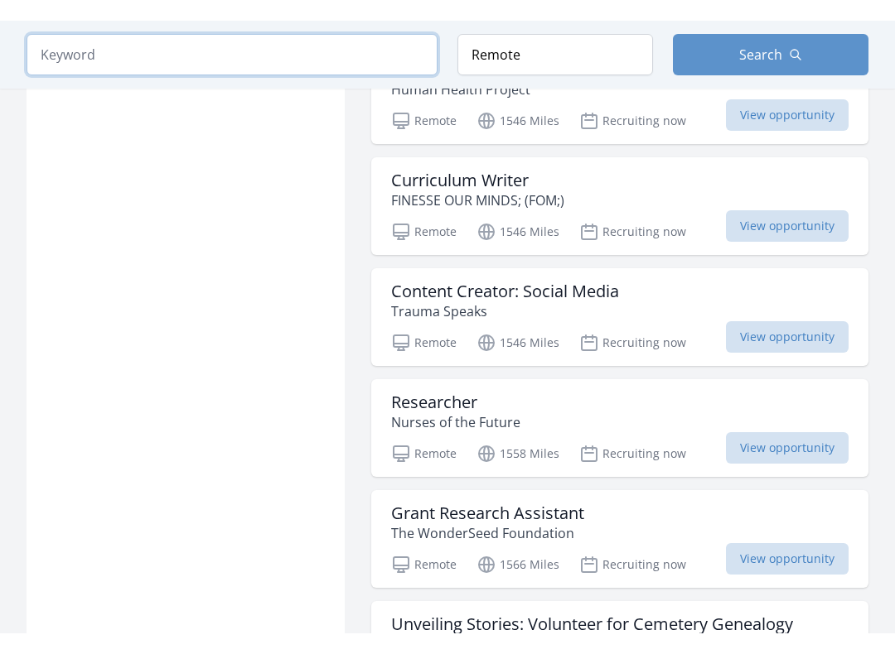
scroll to position [2251, 0]
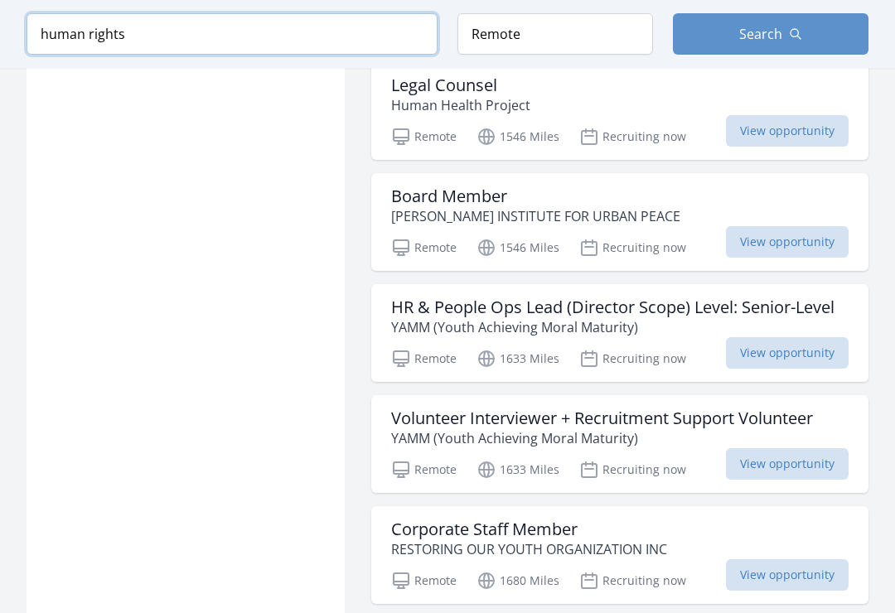
click button "submit" at bounding box center [0, 0] width 0 height 0
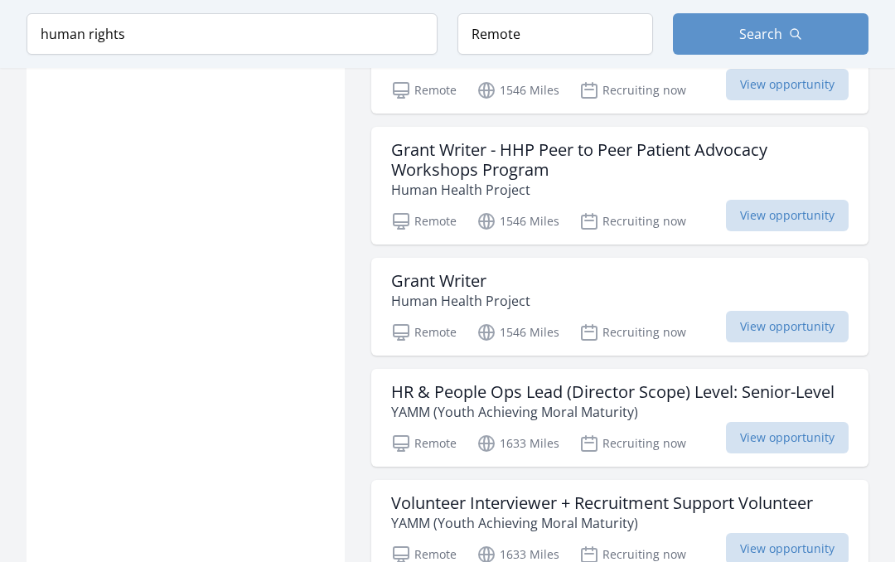
scroll to position [2968, 0]
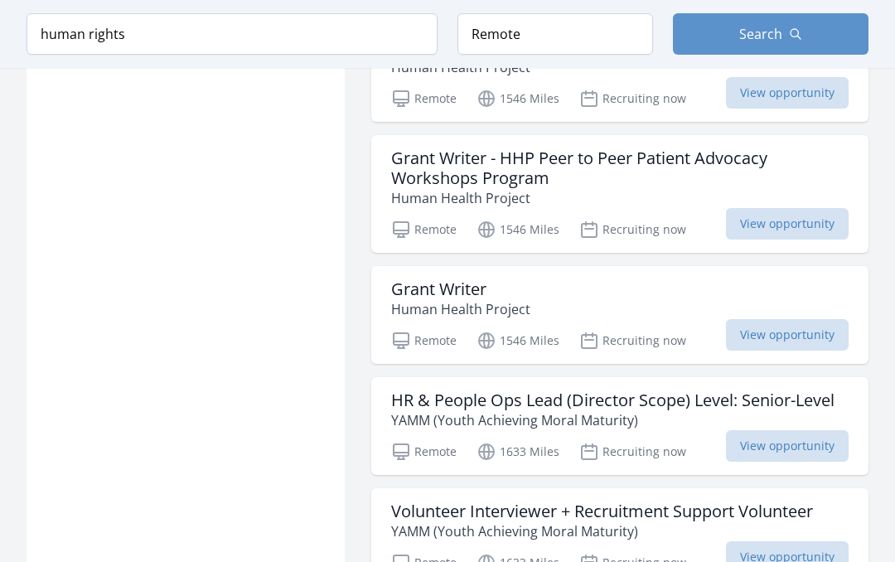
click at [832, 37] on button "Search" at bounding box center [770, 33] width 195 height 41
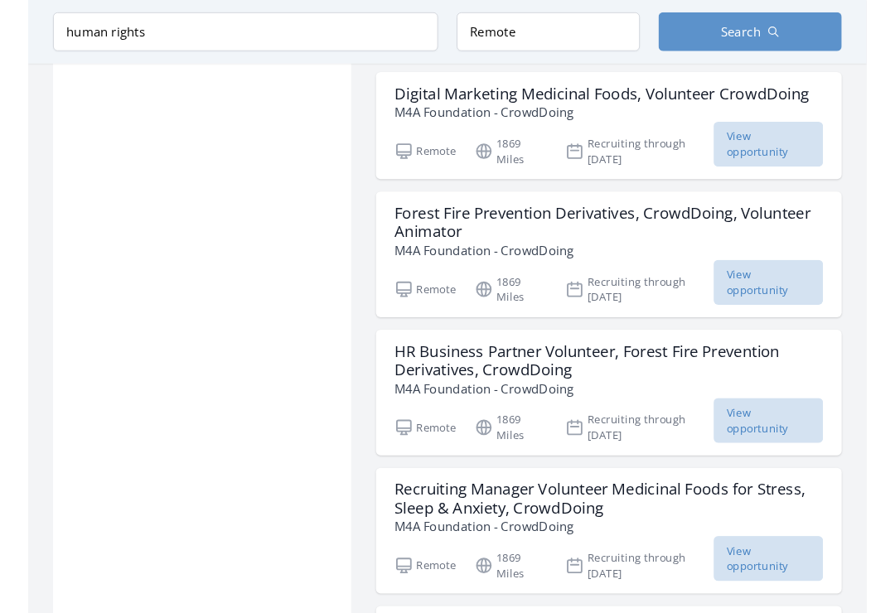
scroll to position [6835, 0]
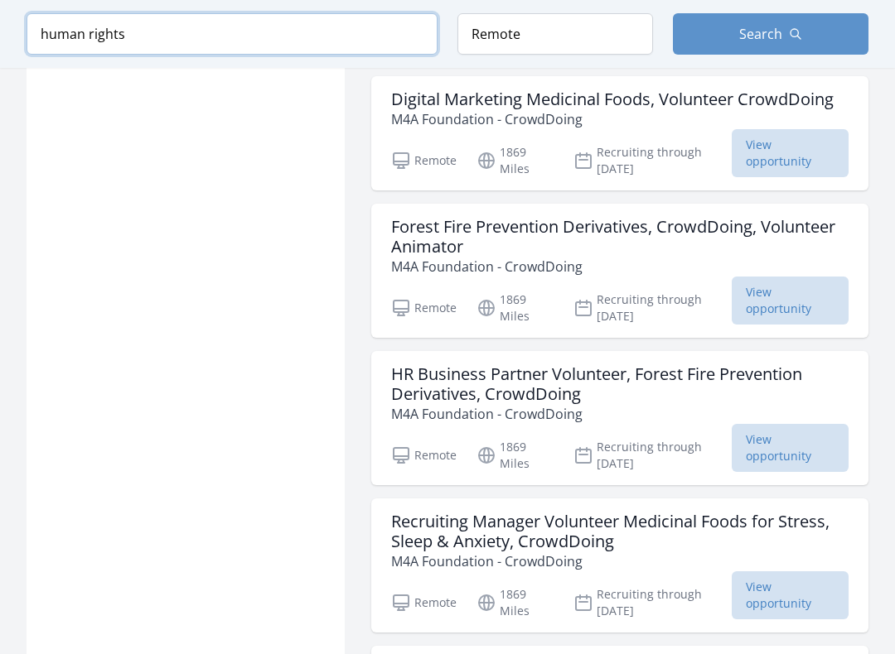
click at [217, 47] on input "human rights" at bounding box center [232, 33] width 411 height 41
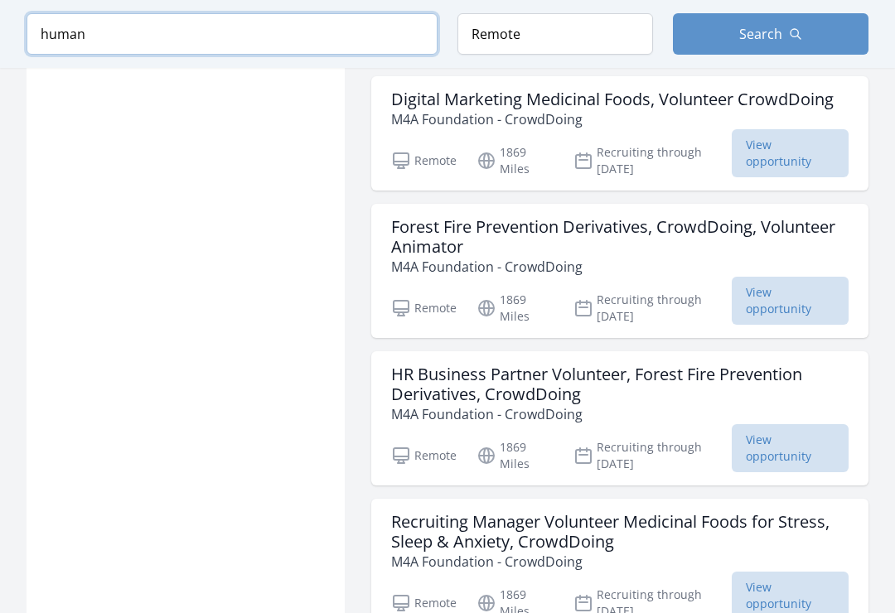
scroll to position [2377, 0]
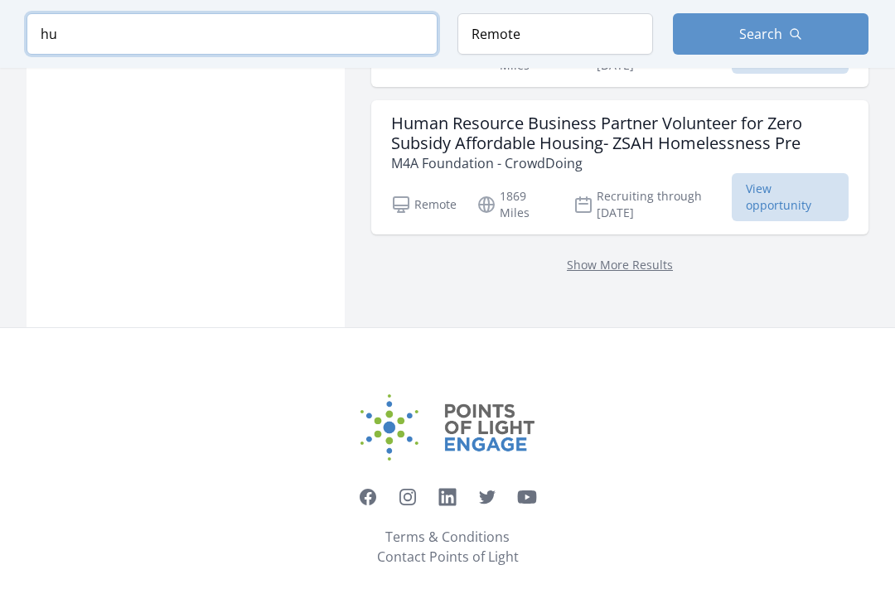
type input "h"
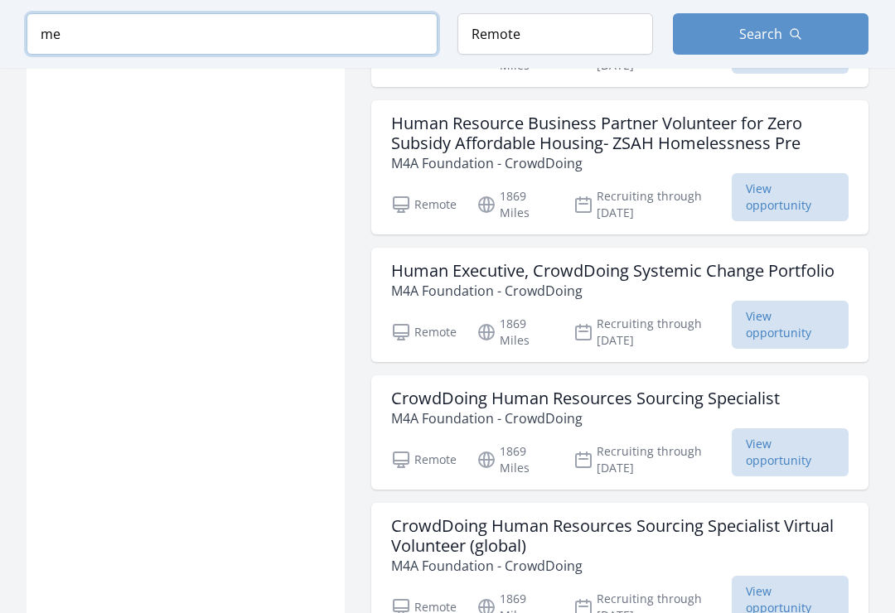
scroll to position [2251, 0]
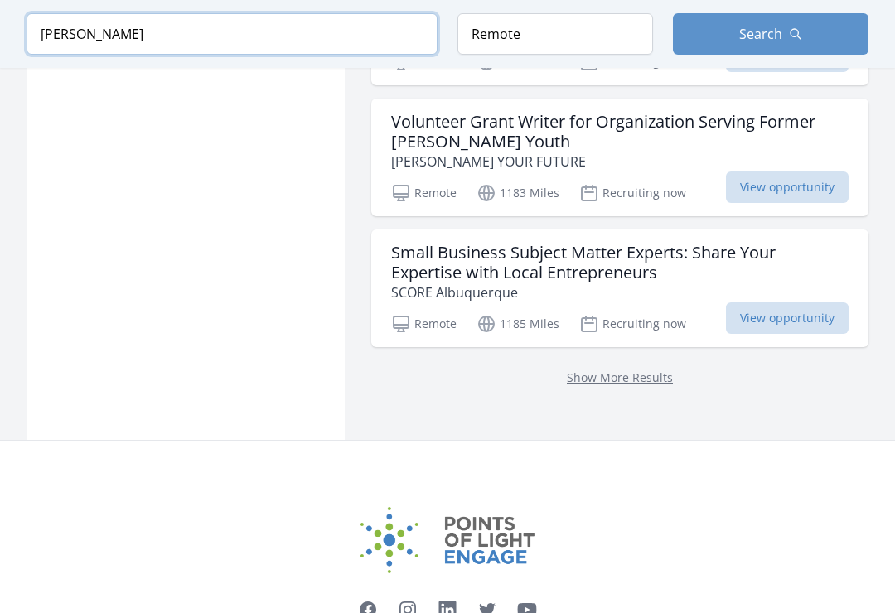
type input "mentor"
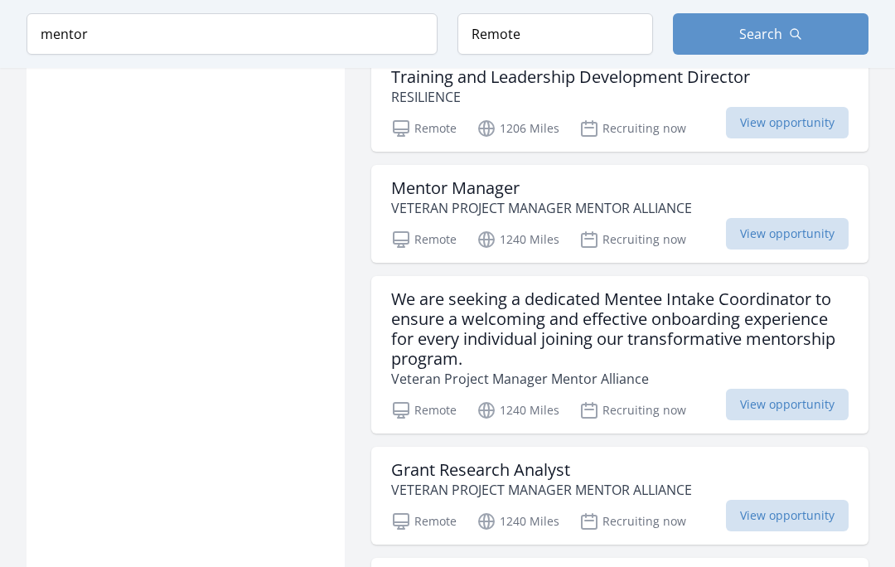
scroll to position [1503, 0]
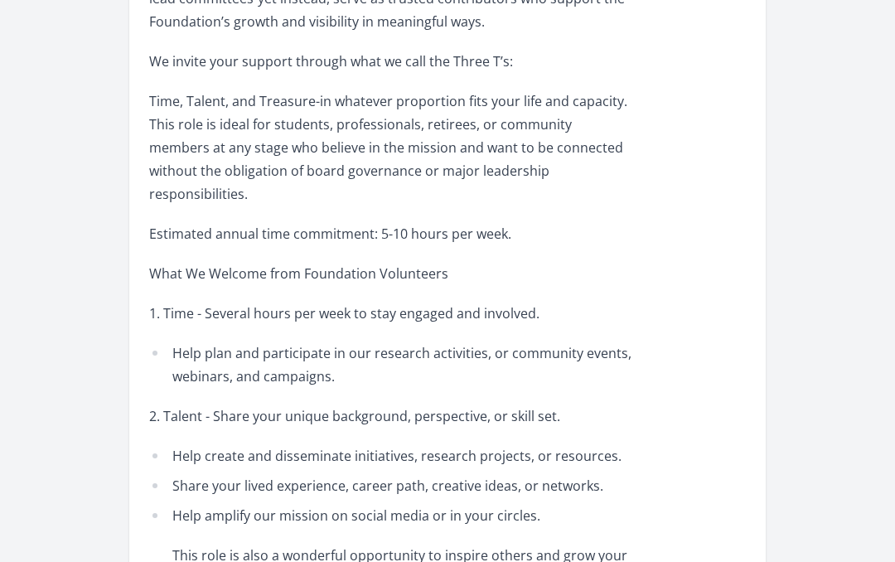
scroll to position [678, 0]
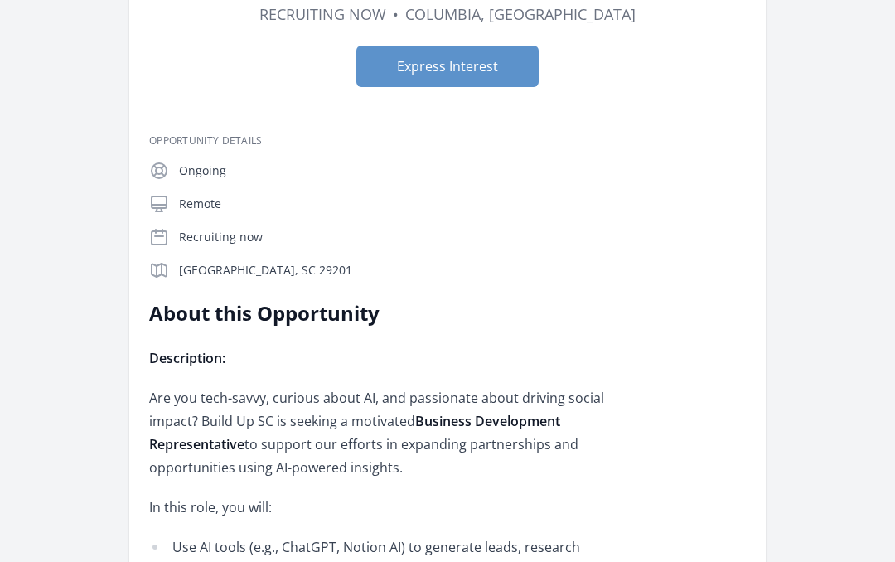
scroll to position [162, 0]
